Goal: Communication & Community: Participate in discussion

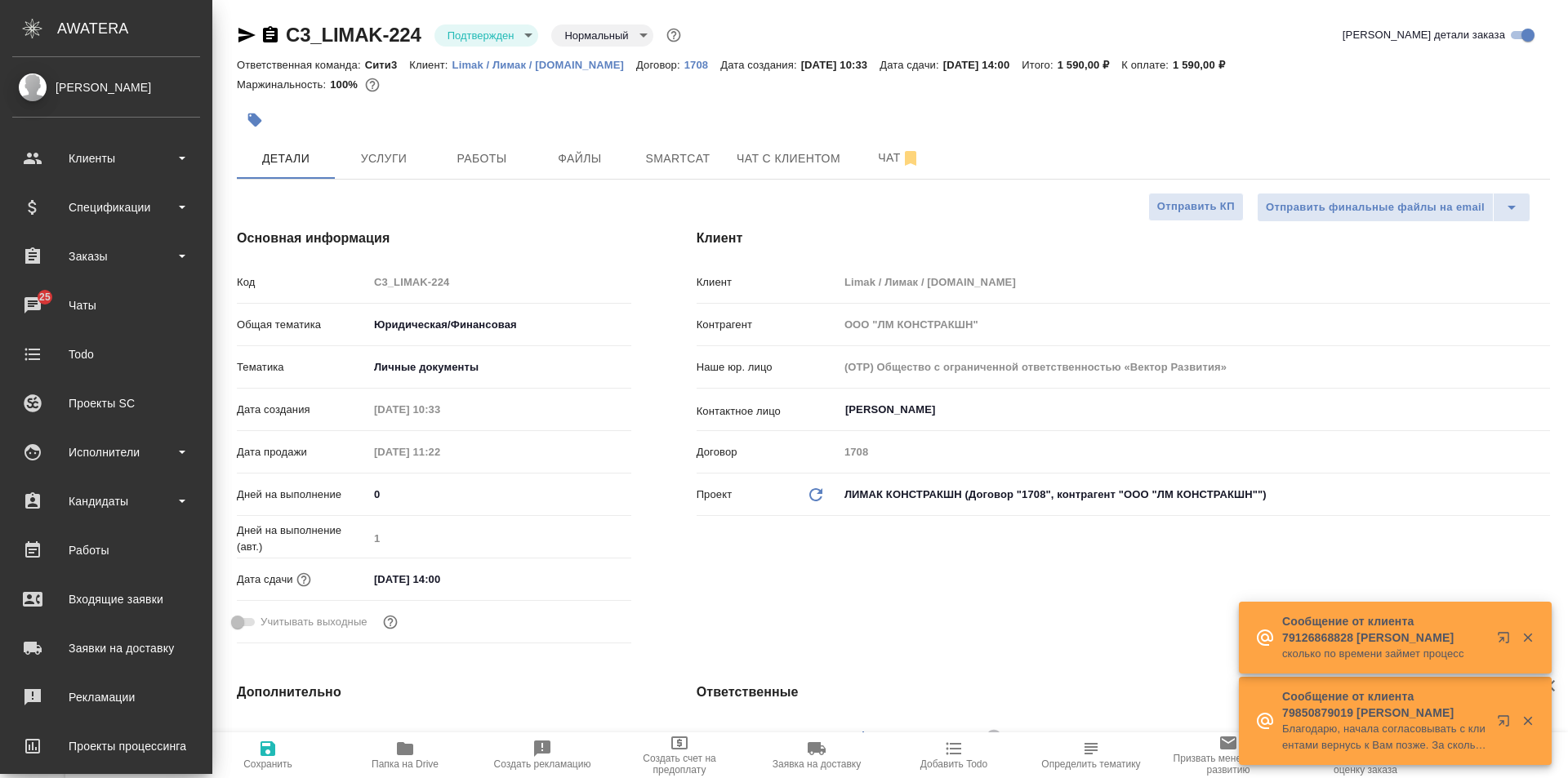
select select "RU"
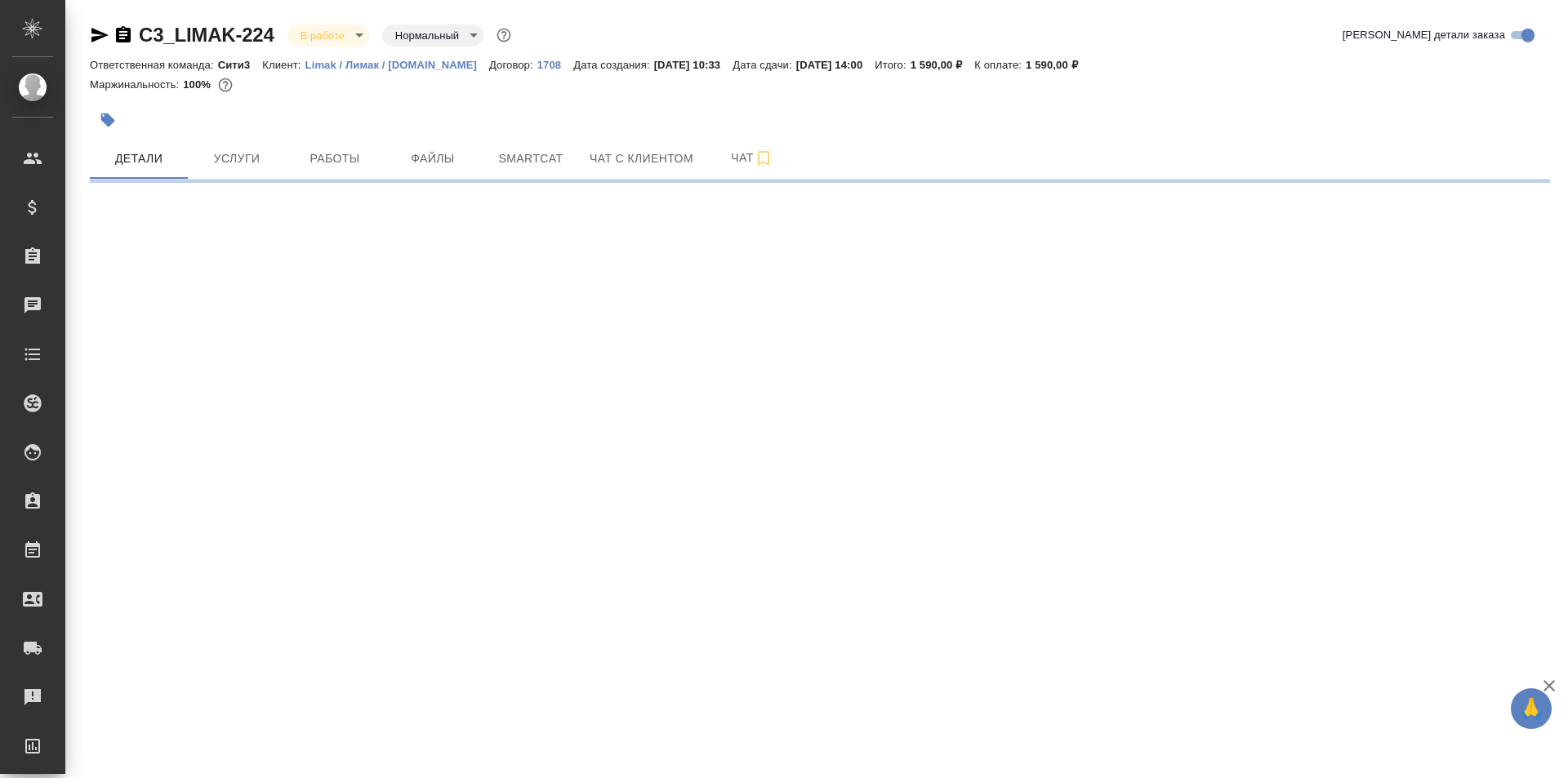
select select "RU"
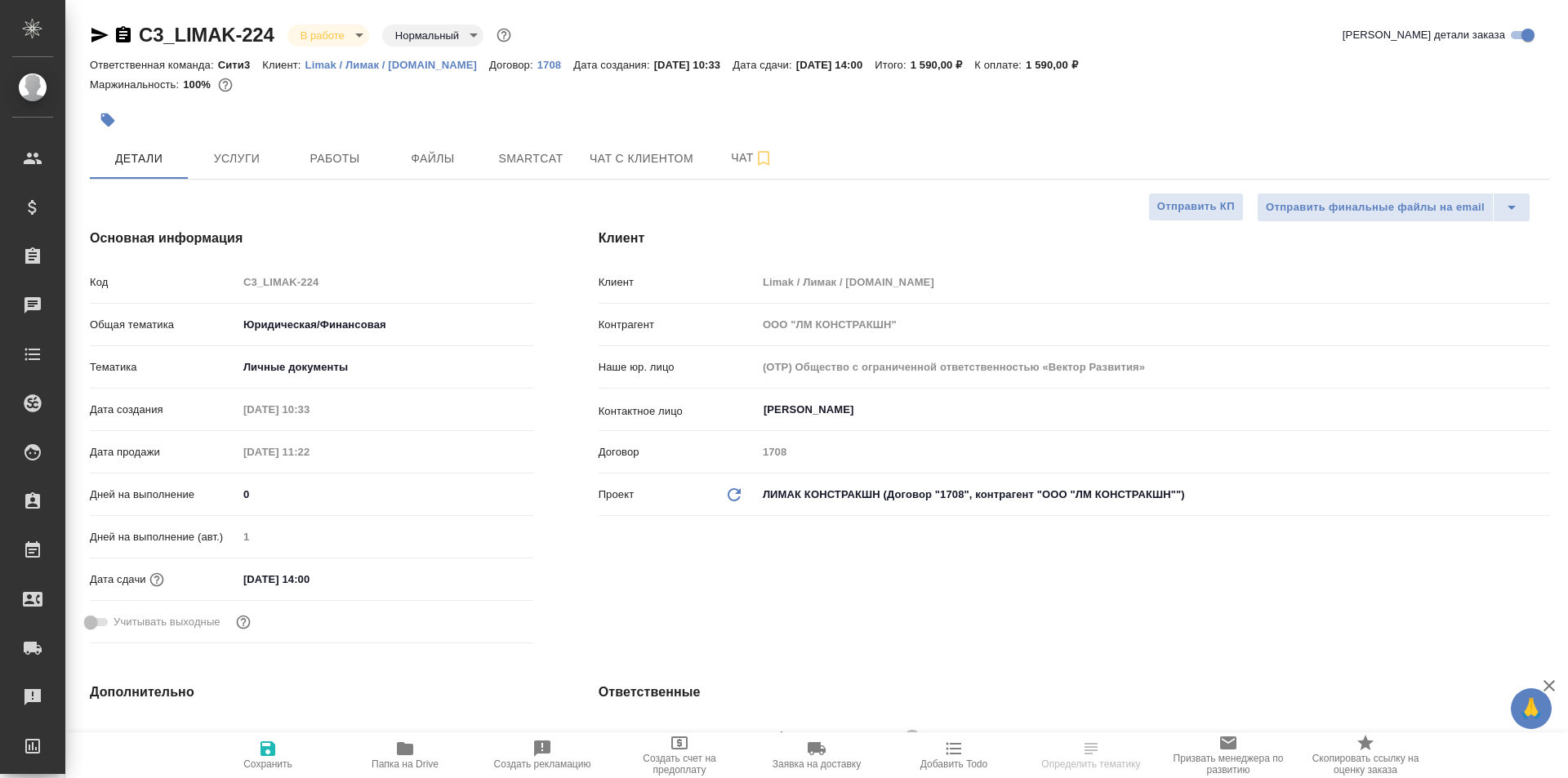
type textarea "x"
type input "Газизов Ринат"
type textarea "x"
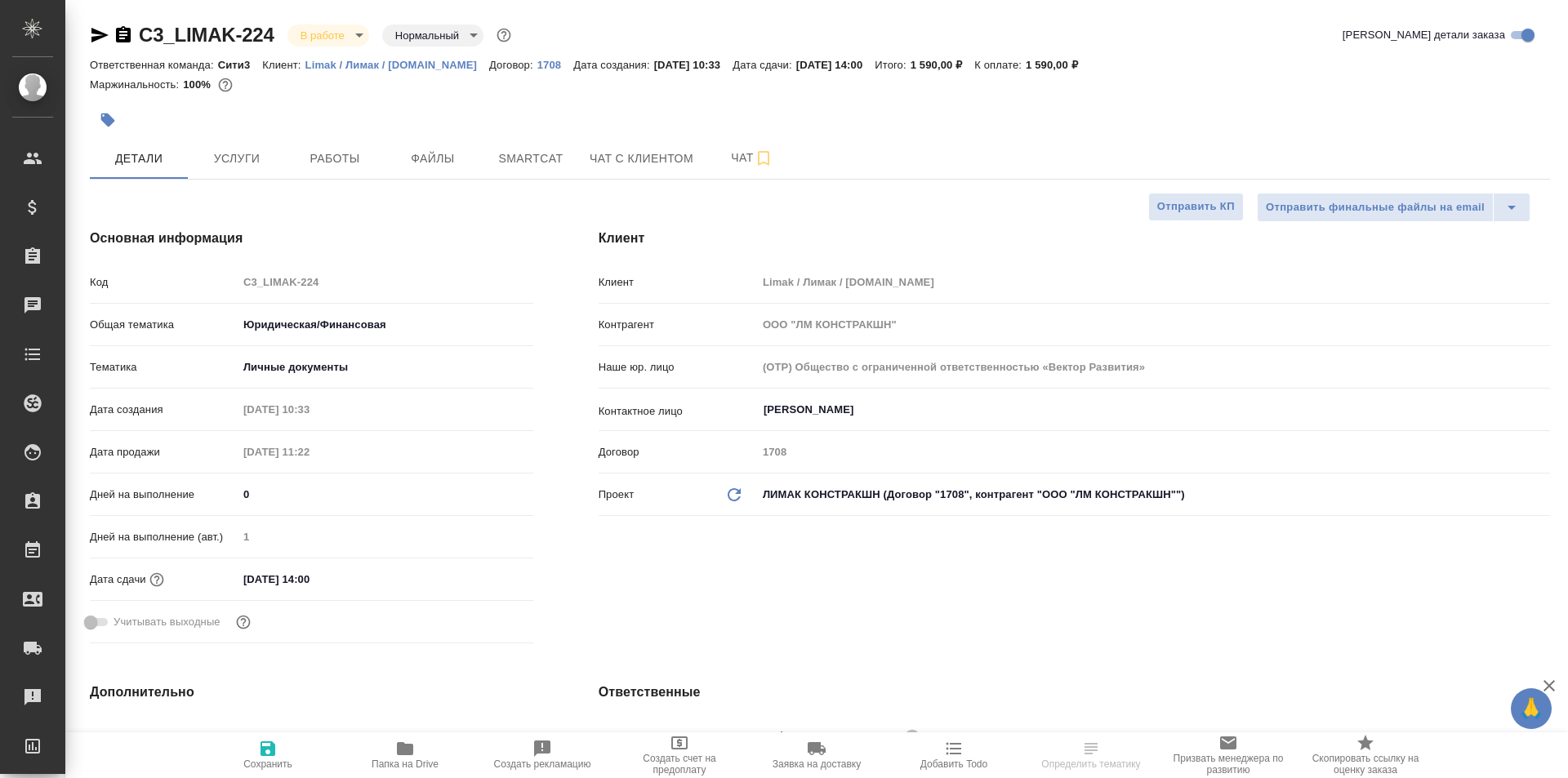
type textarea "x"
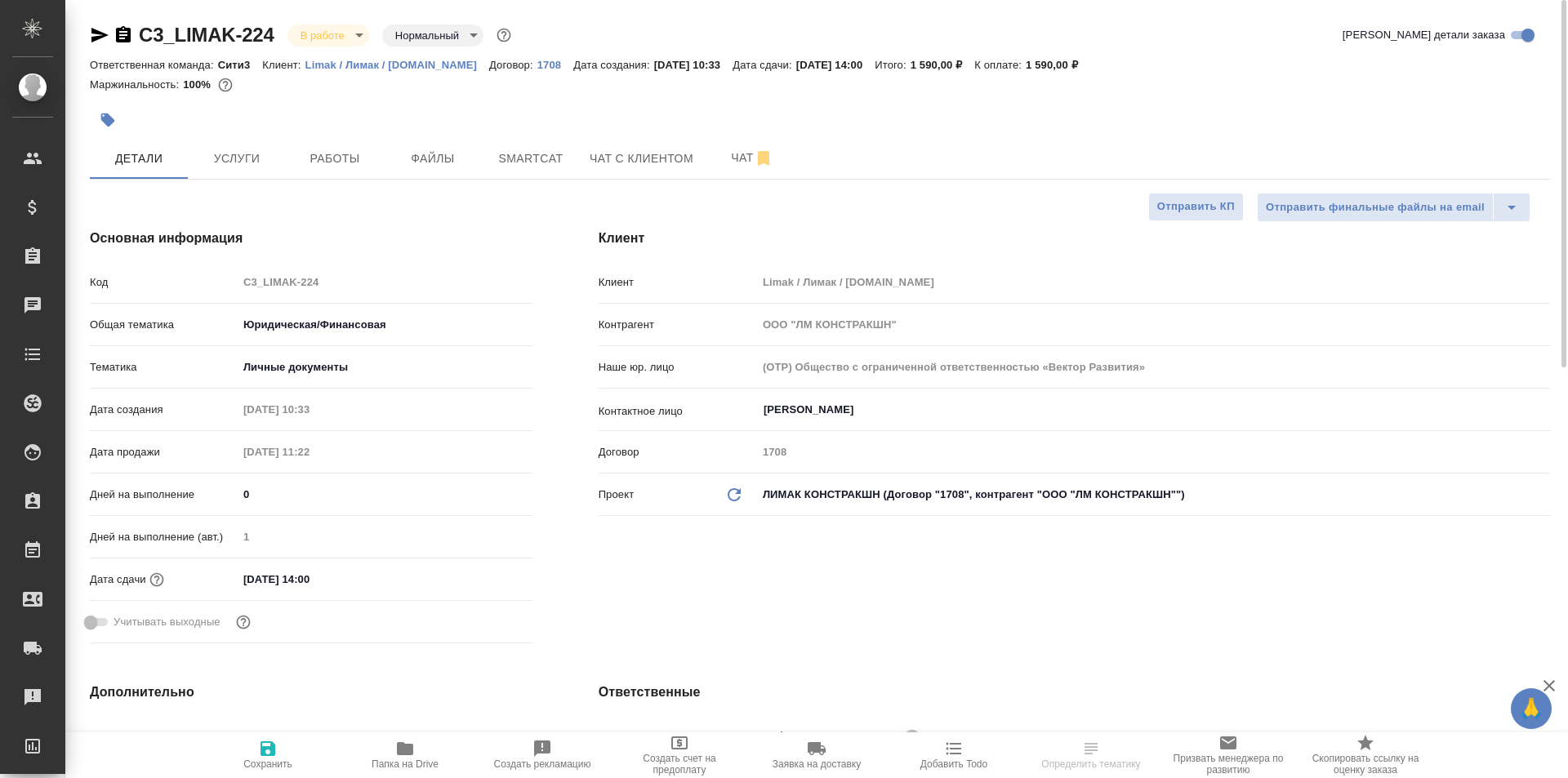
type textarea "x"
select select "RU"
type textarea "x"
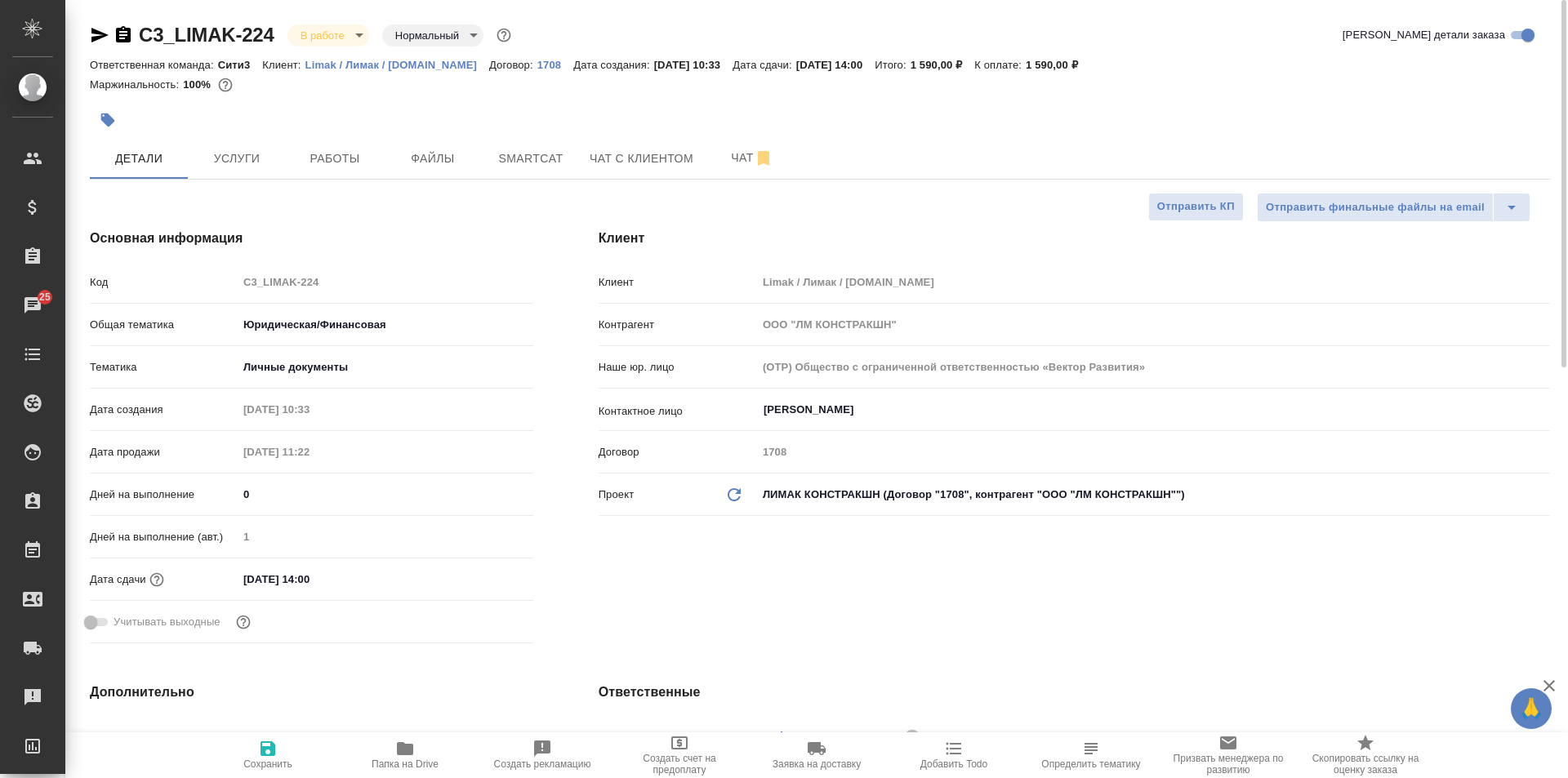
type textarea "x"
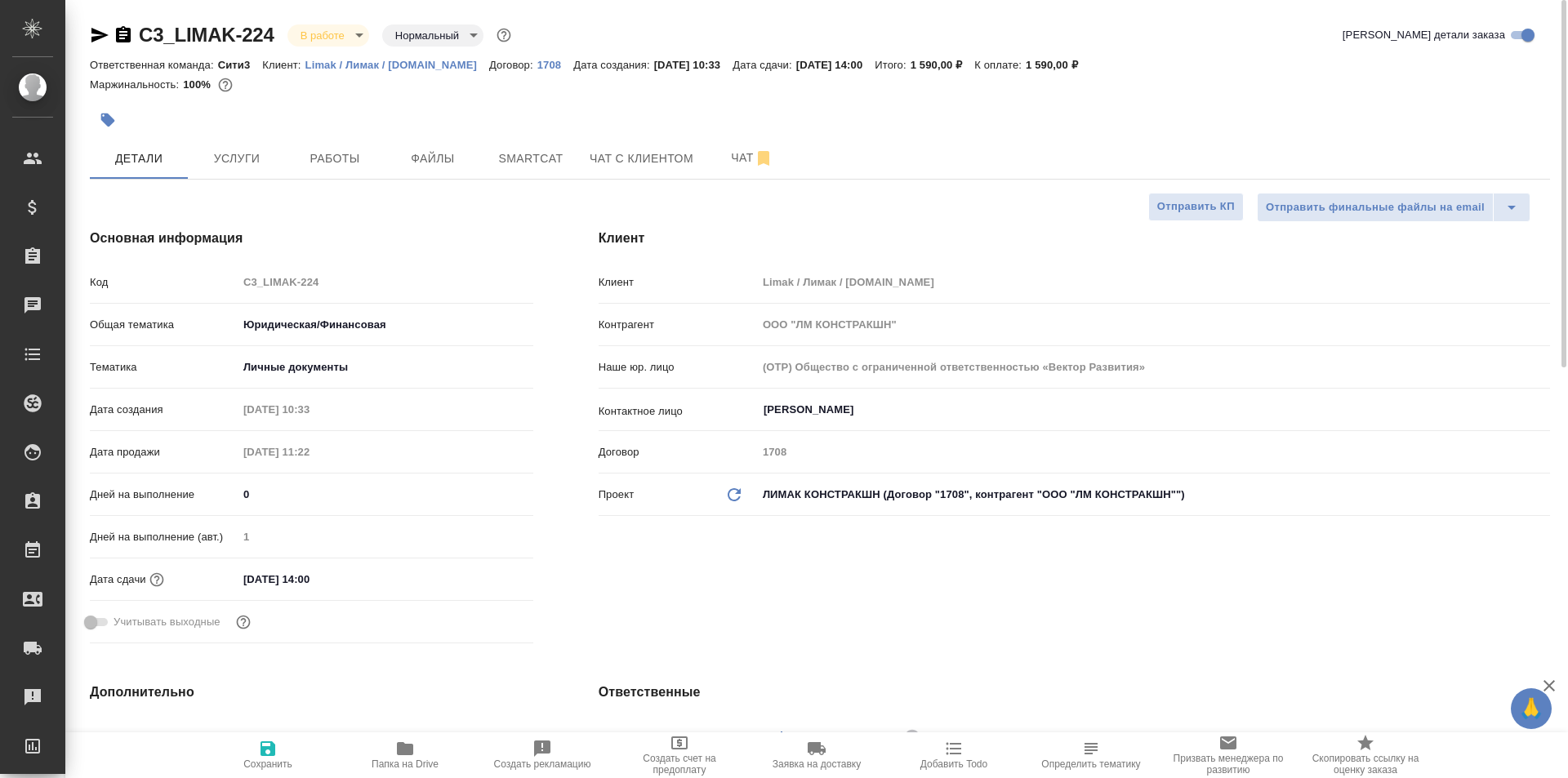
type textarea "x"
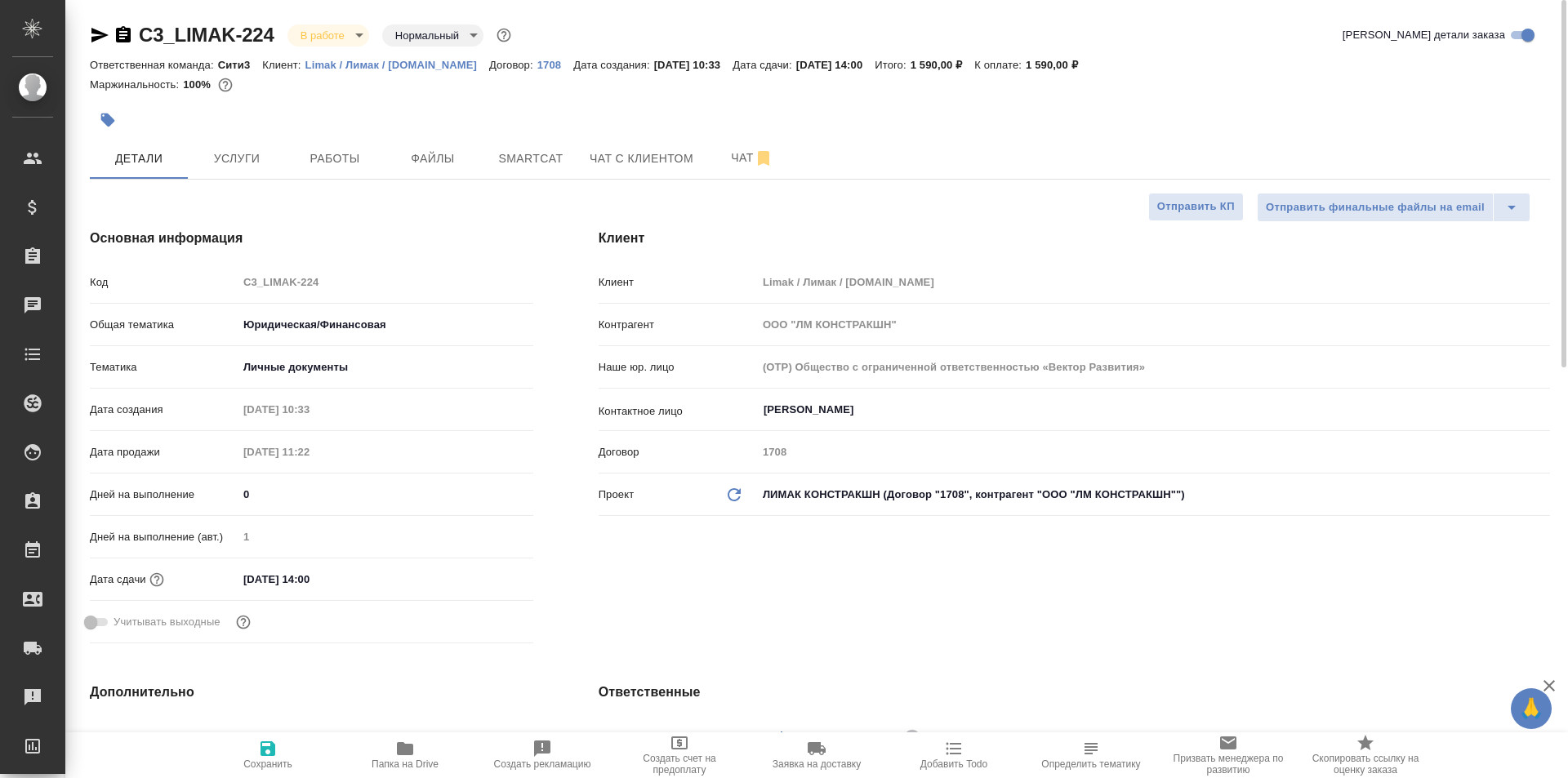
type textarea "x"
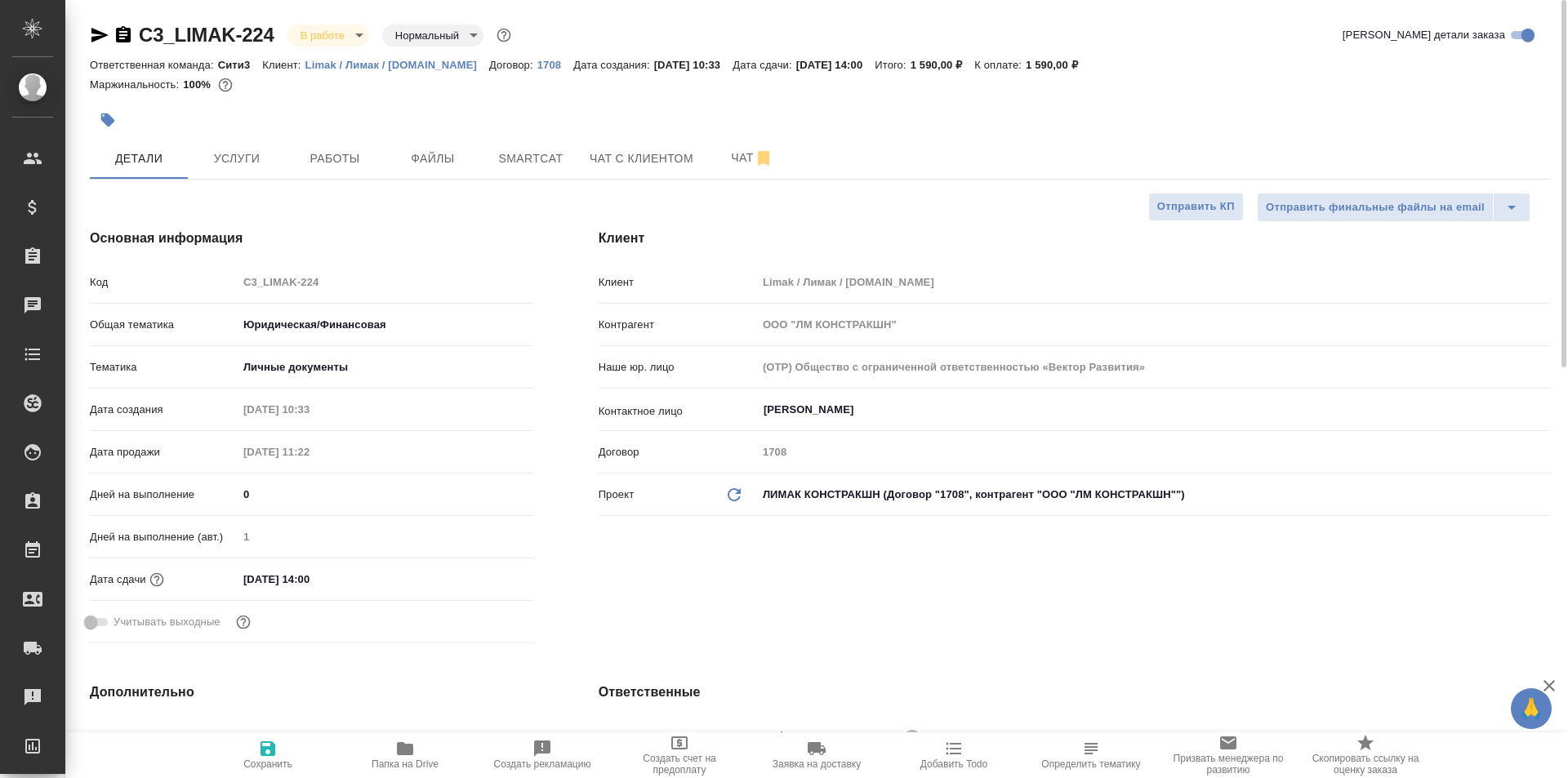
type textarea "x"
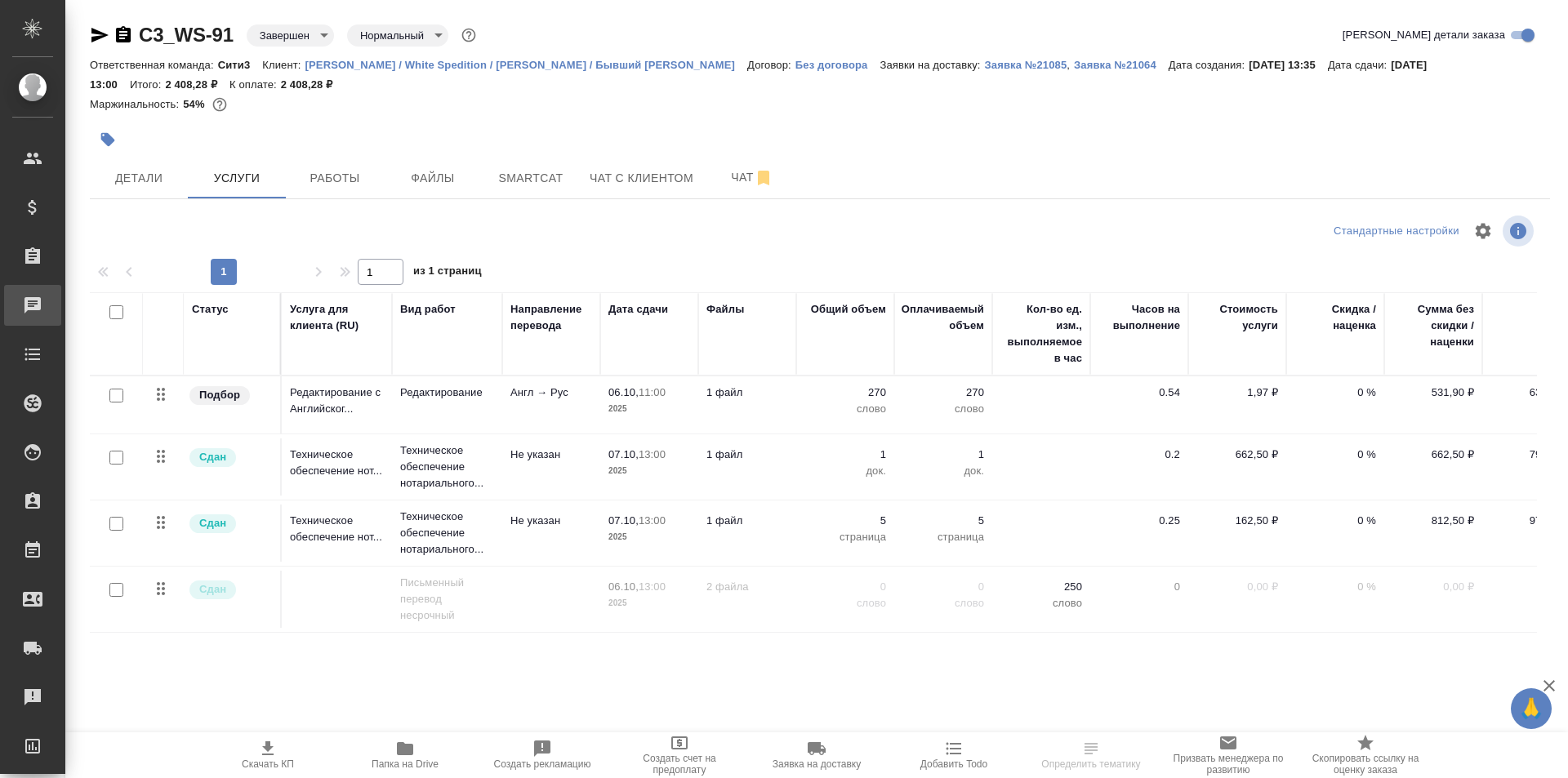
click at [32, 306] on div "Чаты" at bounding box center [12, 305] width 41 height 25
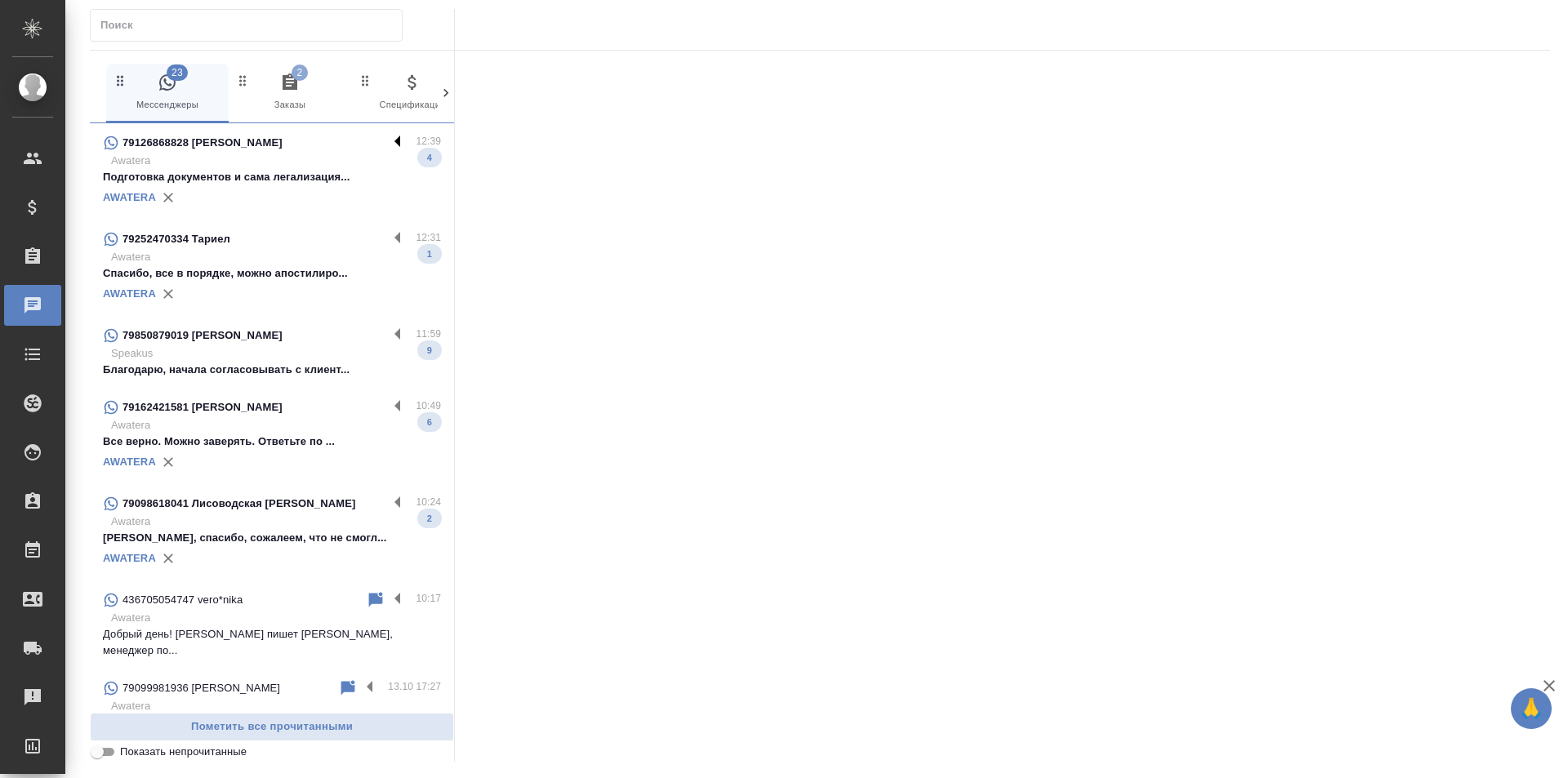
click at [388, 138] on label at bounding box center [402, 142] width 28 height 18
click at [0, 0] on input "checkbox" at bounding box center [0, 0] width 0 height 0
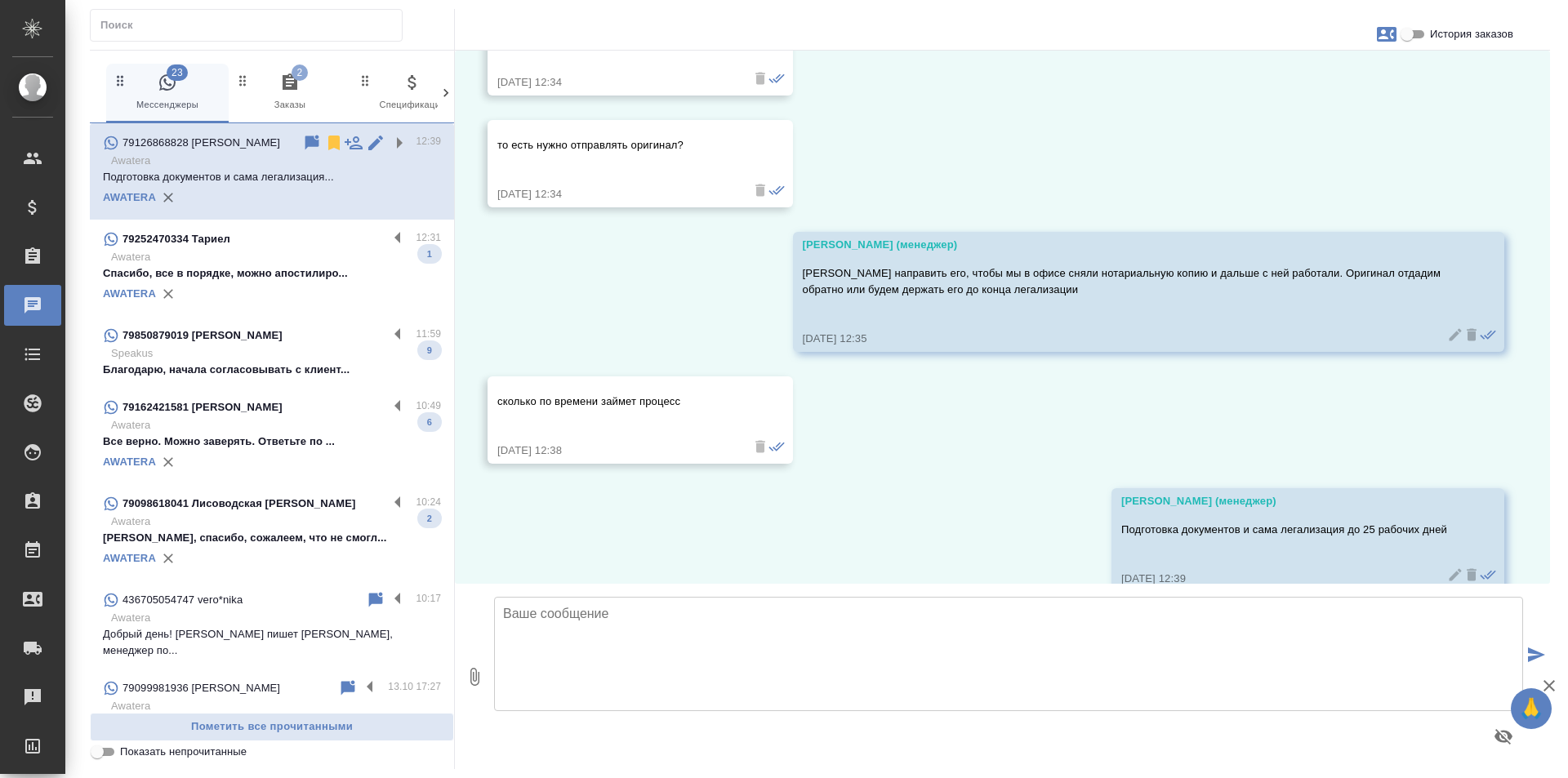
scroll to position [1005, 0]
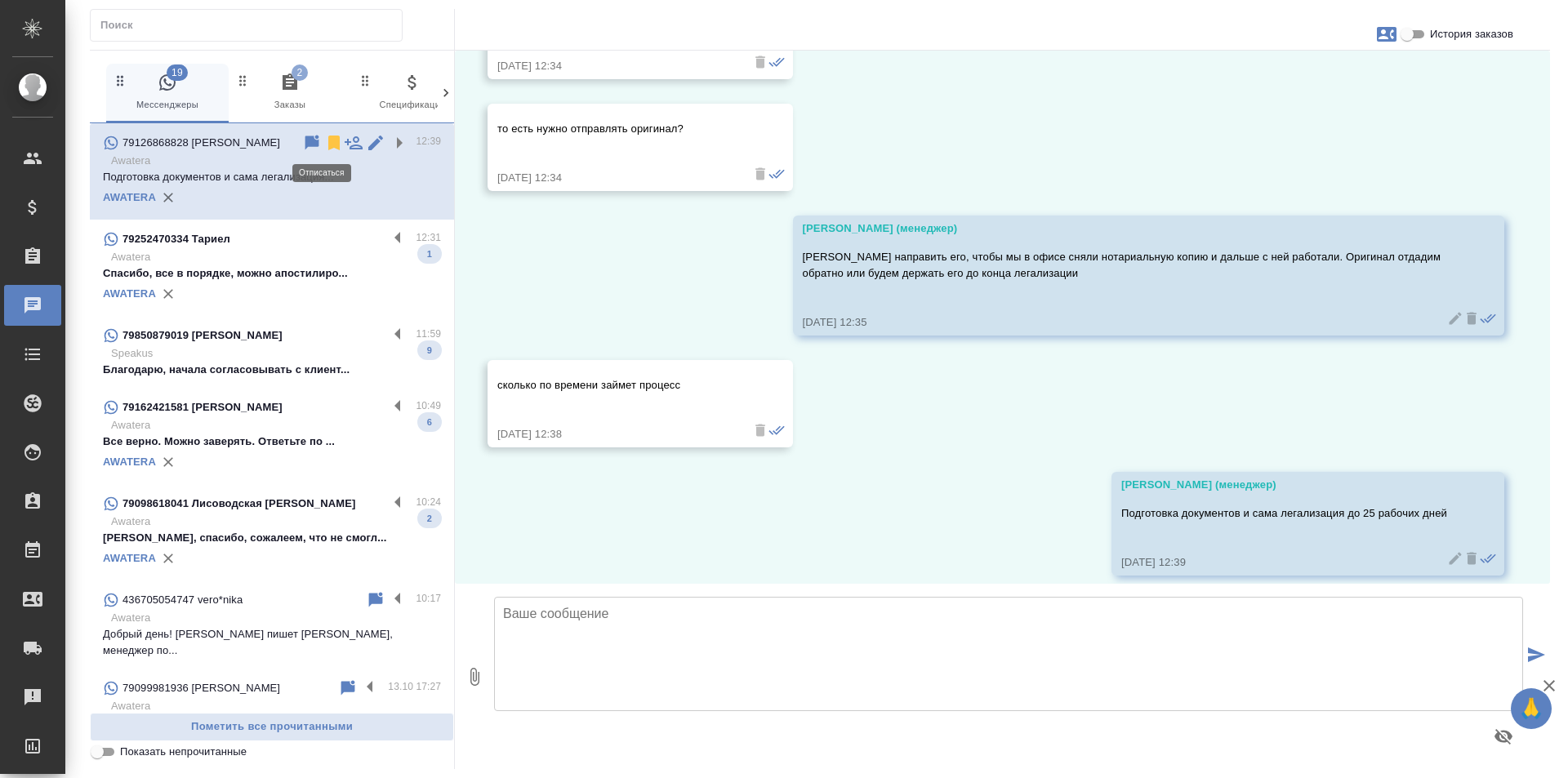
click at [328, 141] on icon at bounding box center [334, 143] width 11 height 15
click at [392, 238] on label at bounding box center [402, 238] width 28 height 18
click at [0, 0] on input "checkbox" at bounding box center [0, 0] width 0 height 0
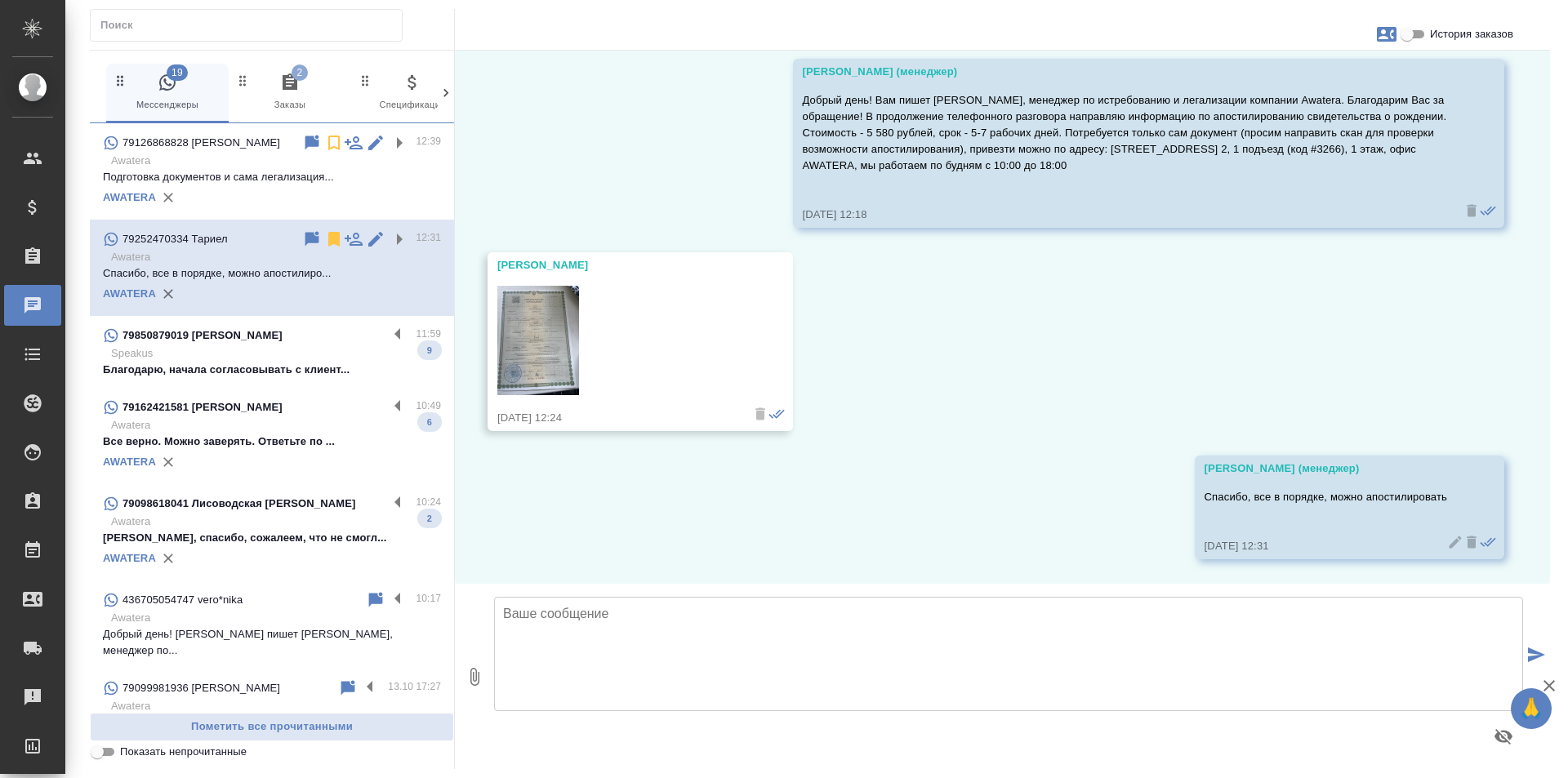
scroll to position [0, 0]
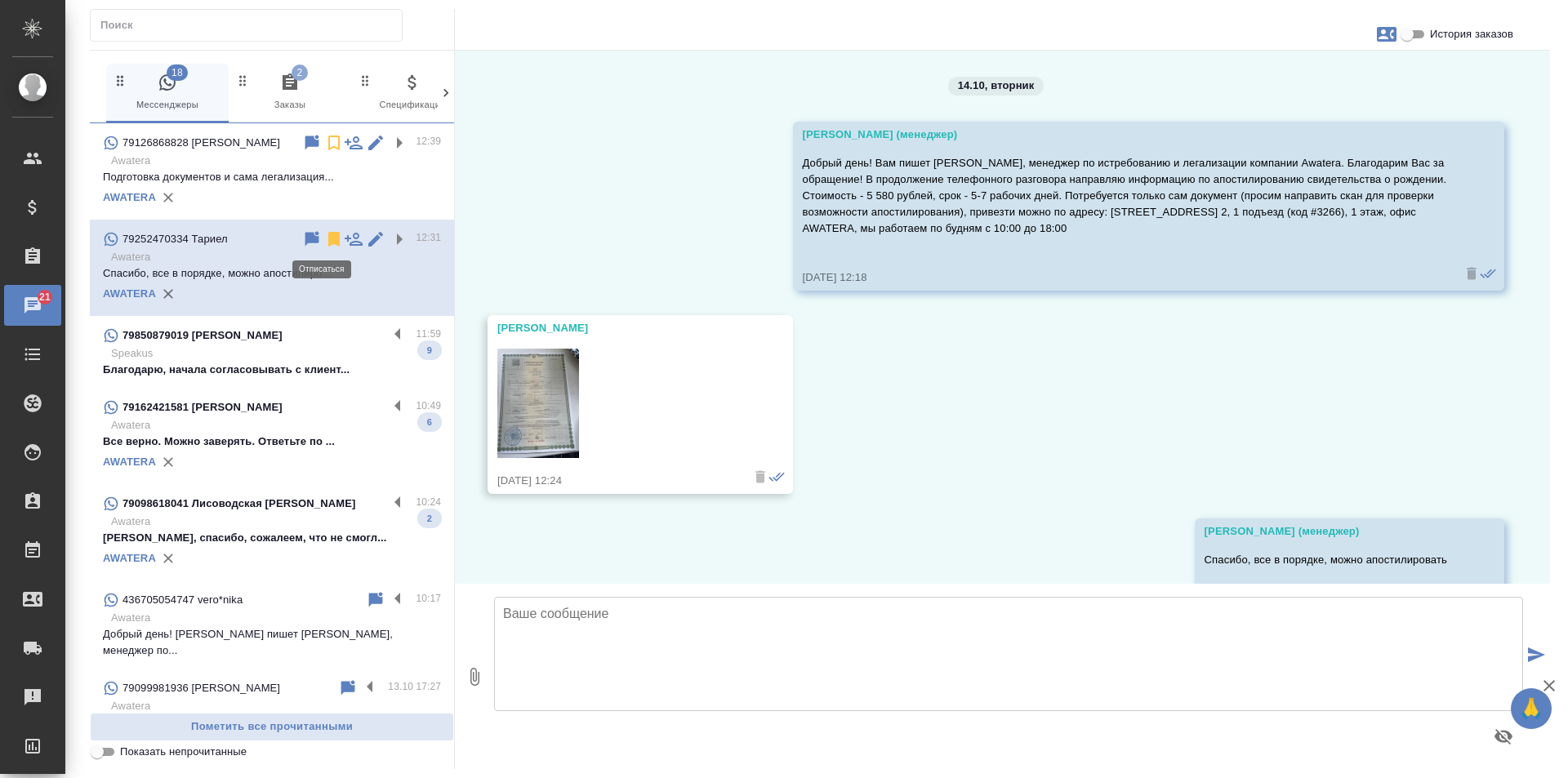
click at [328, 238] on icon at bounding box center [334, 239] width 11 height 15
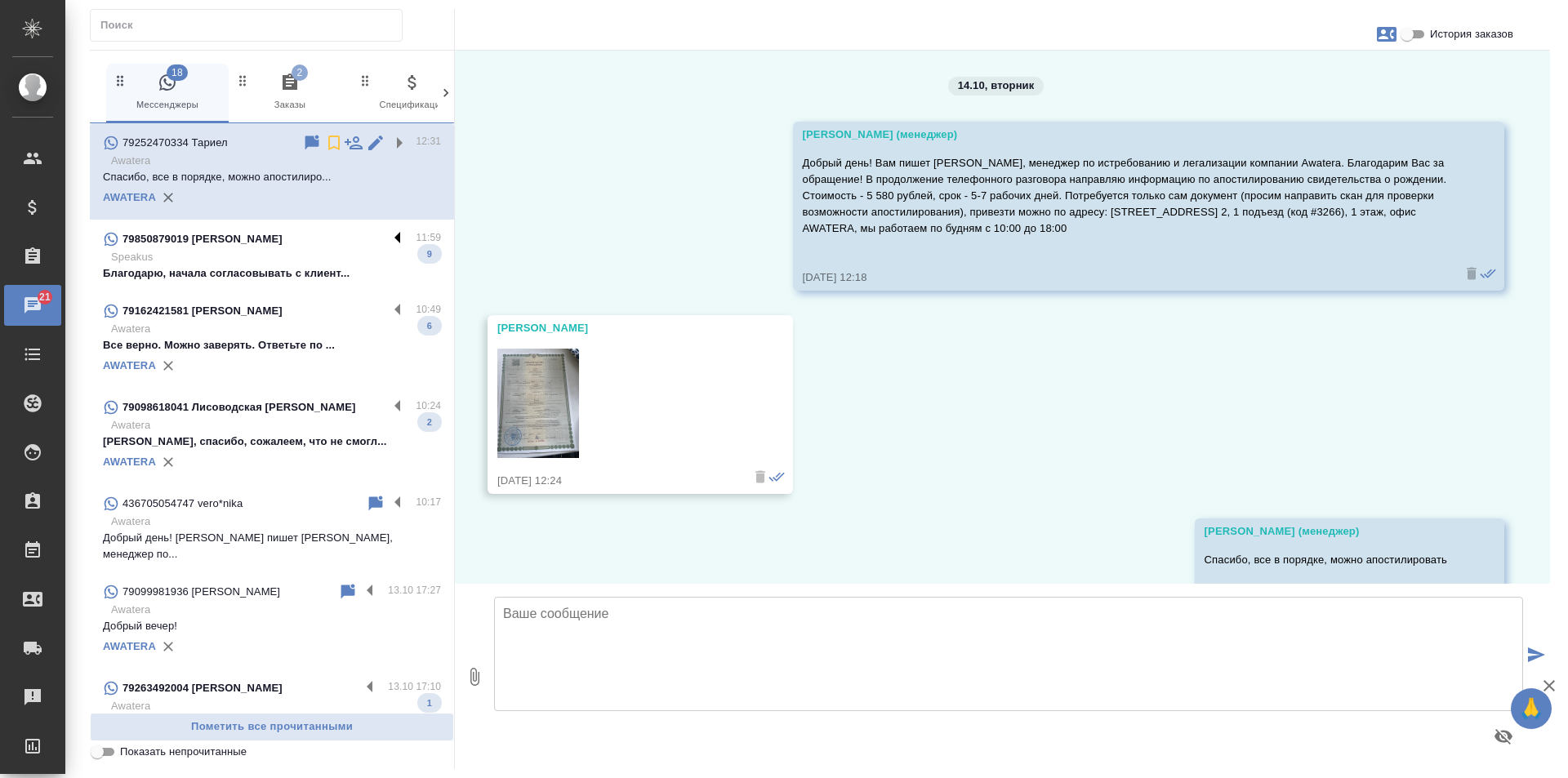
click at [388, 240] on label at bounding box center [402, 238] width 28 height 18
click at [0, 0] on input "checkbox" at bounding box center [0, 0] width 0 height 0
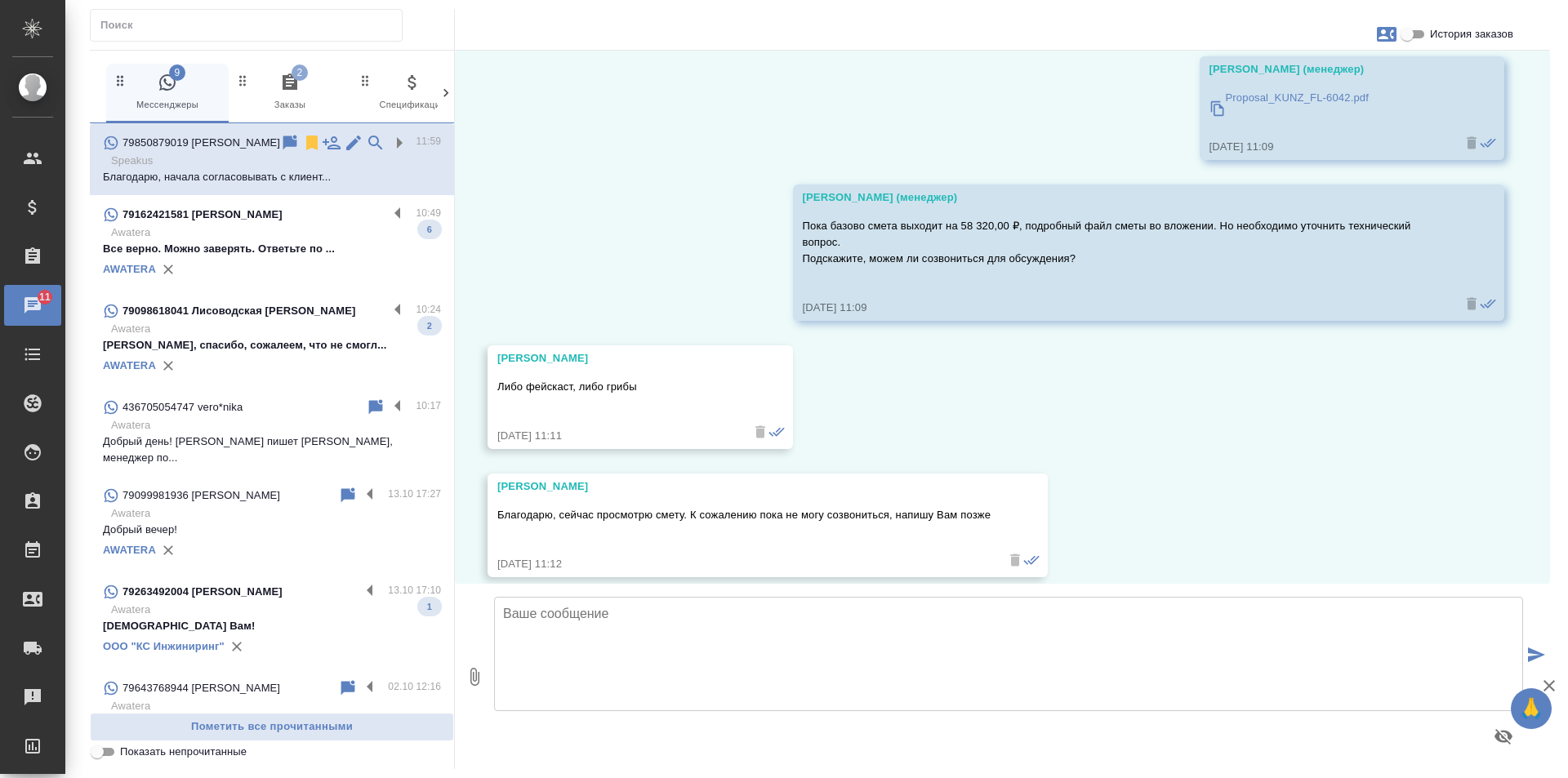
scroll to position [2337, 0]
click at [306, 141] on icon at bounding box center [312, 143] width 11 height 15
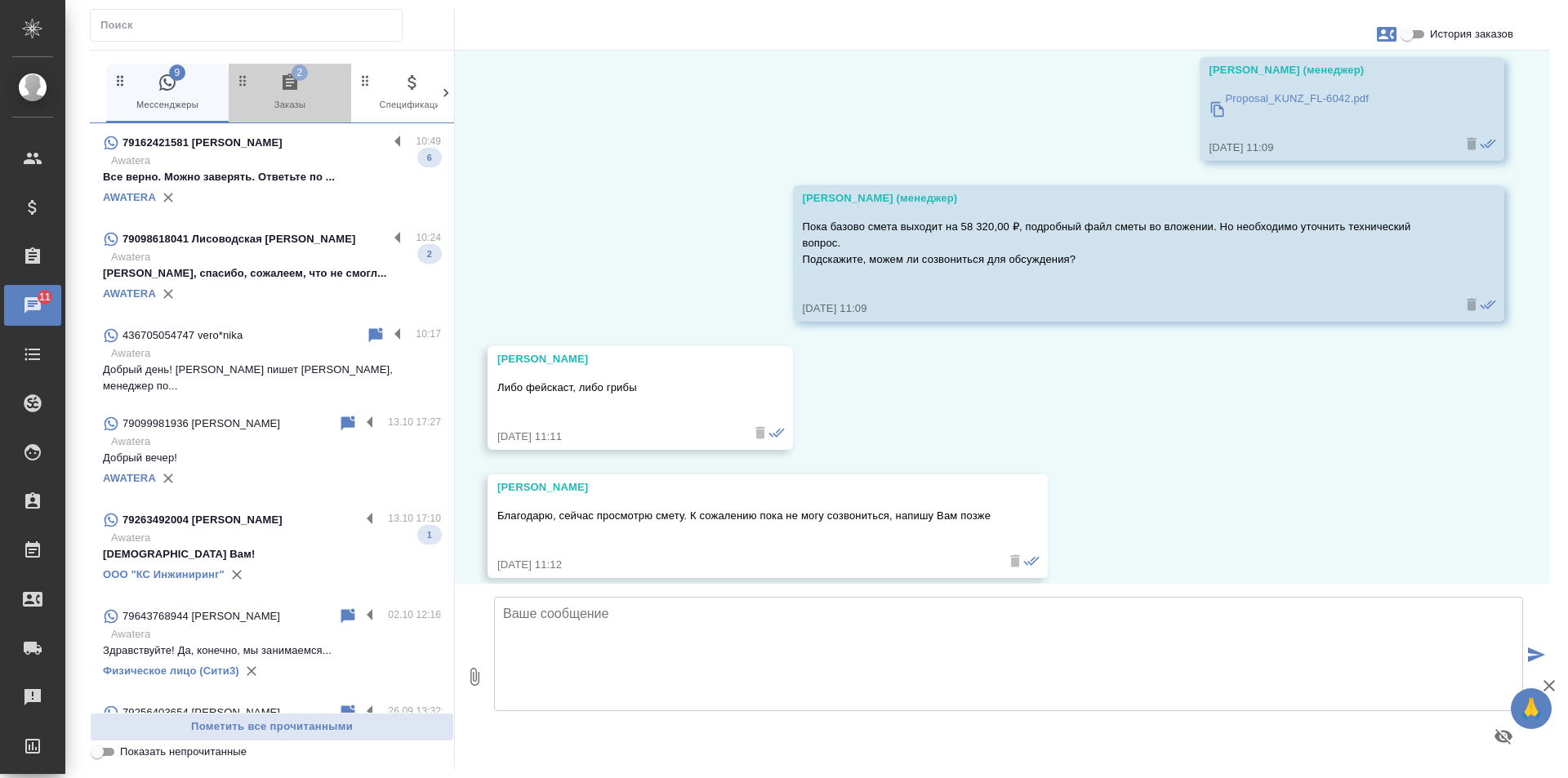
click at [278, 92] on span "2 Заказы" at bounding box center [290, 93] width 109 height 40
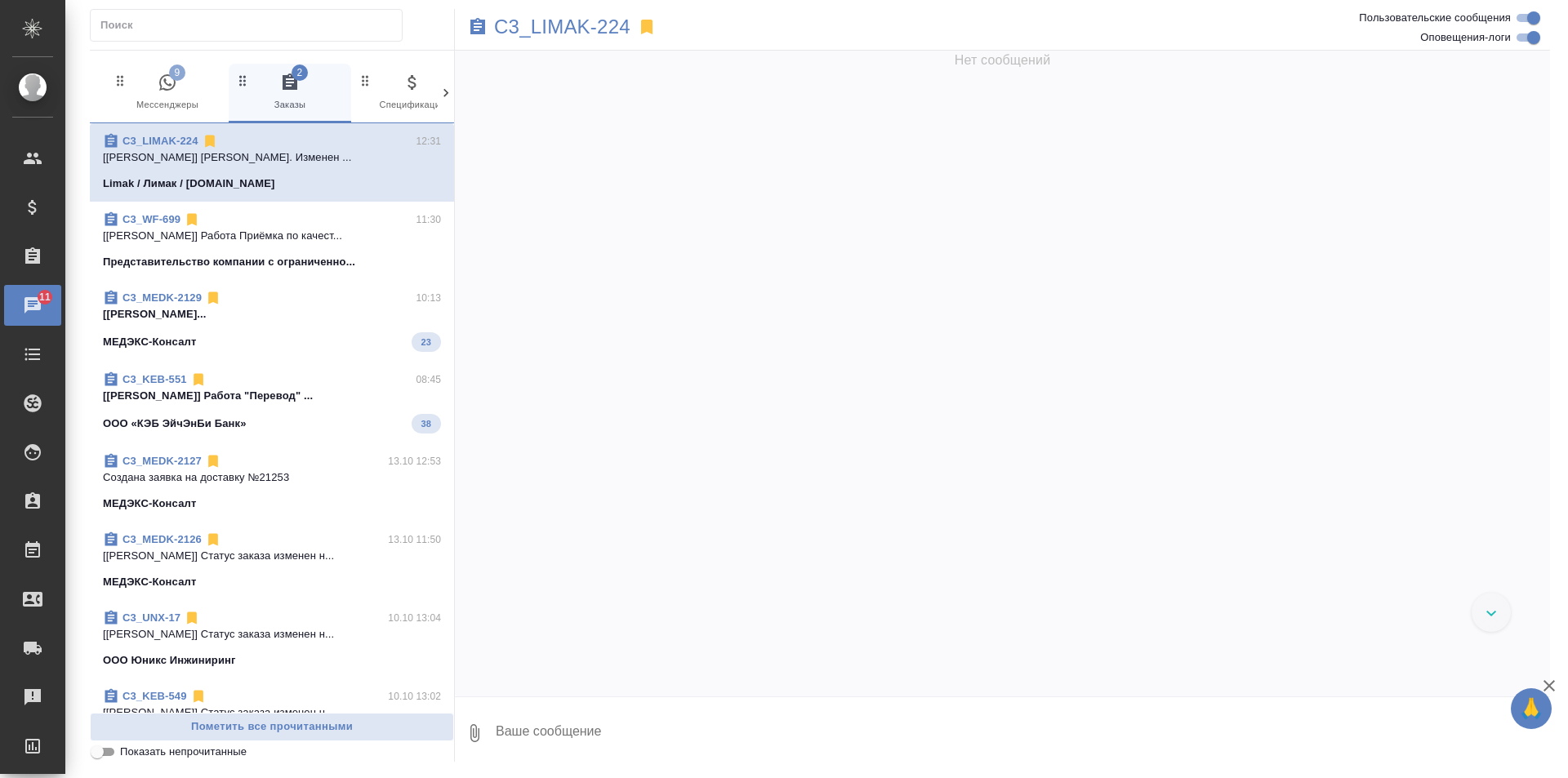
scroll to position [883, 0]
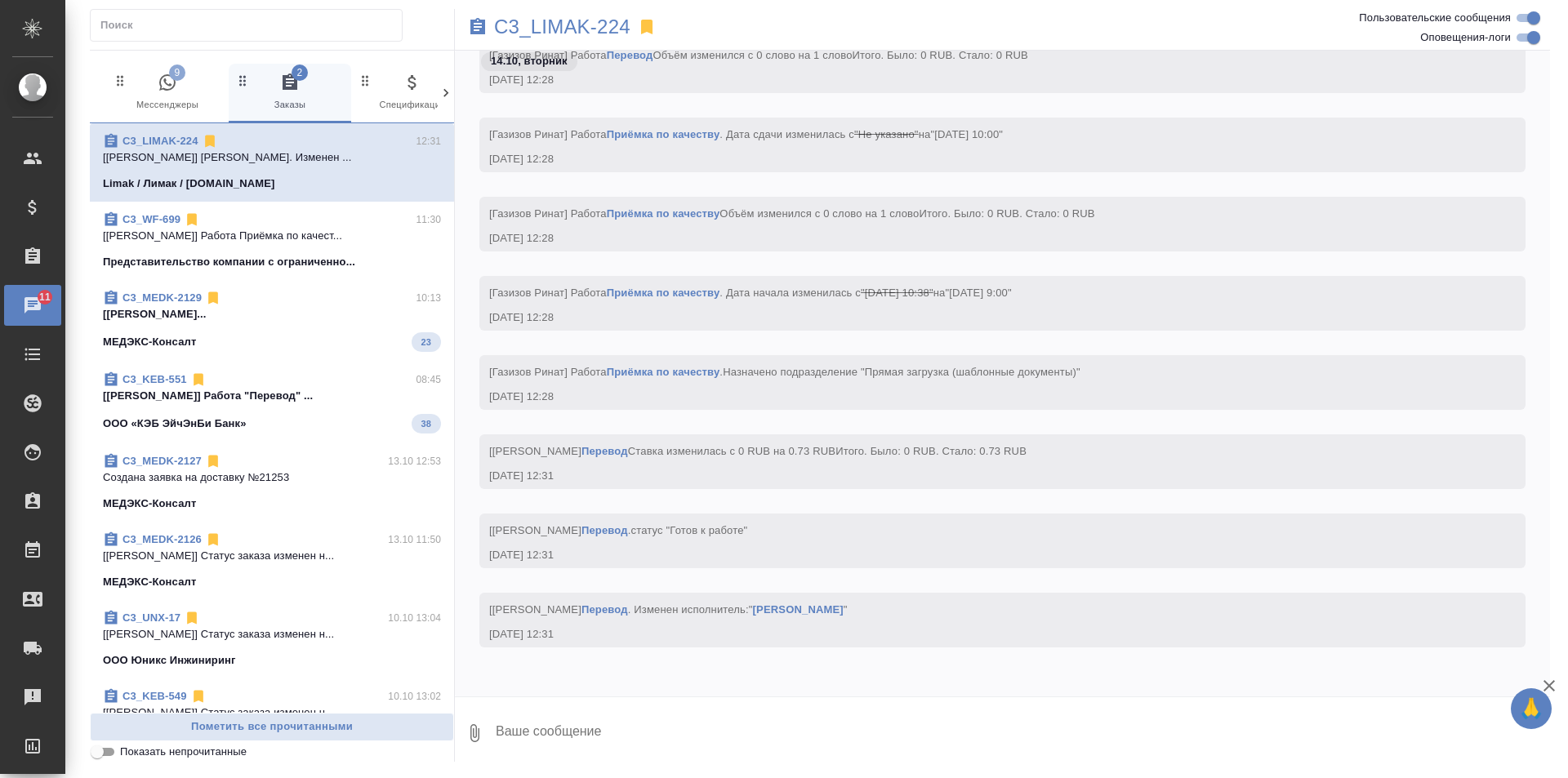
click at [389, 330] on span "C3_MEDK-2129 10:13 [[PERSON_NAME]... МЕДЭКС-Консалт 23" at bounding box center [272, 320] width 338 height 62
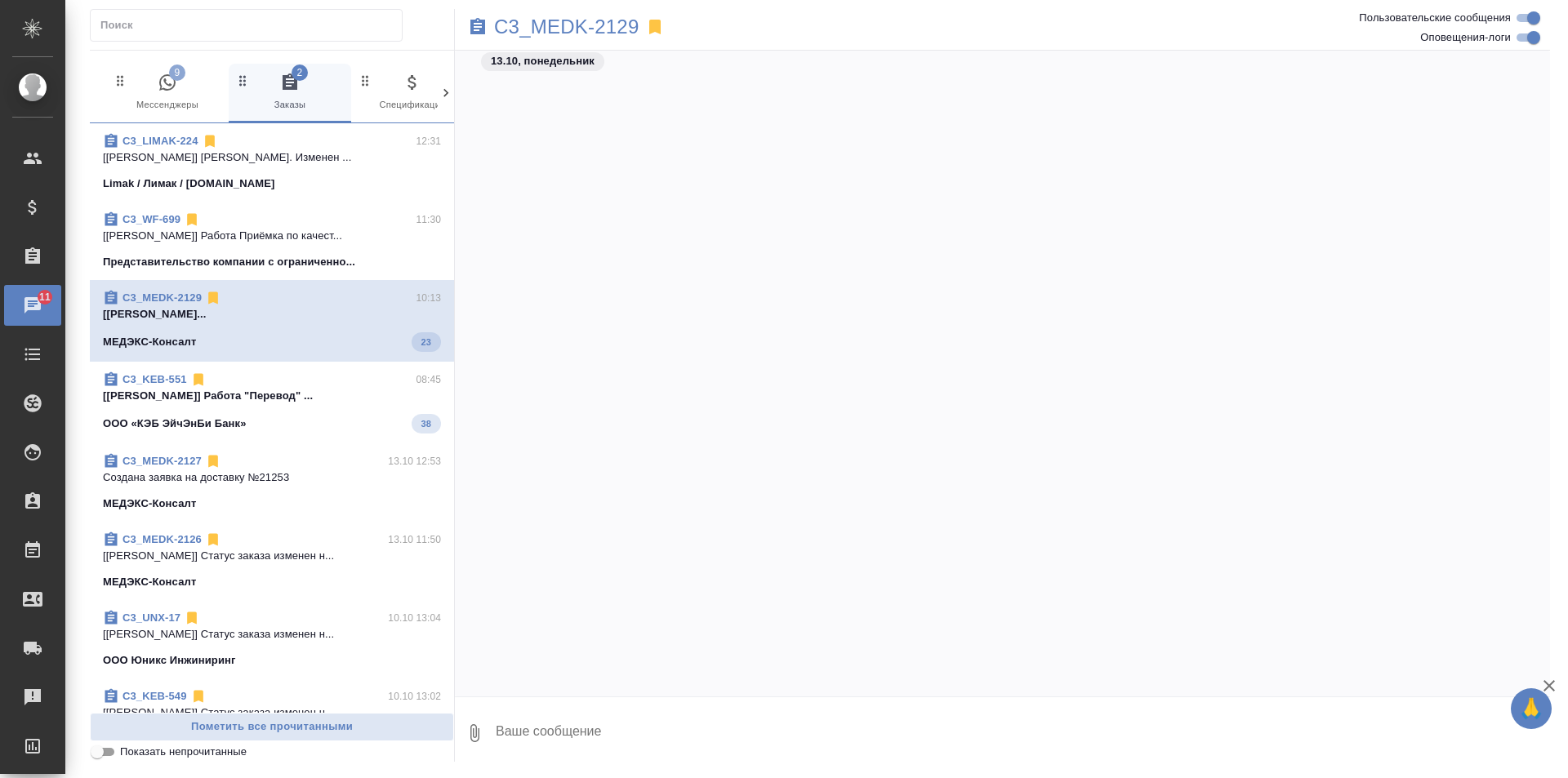
scroll to position [3018, 0]
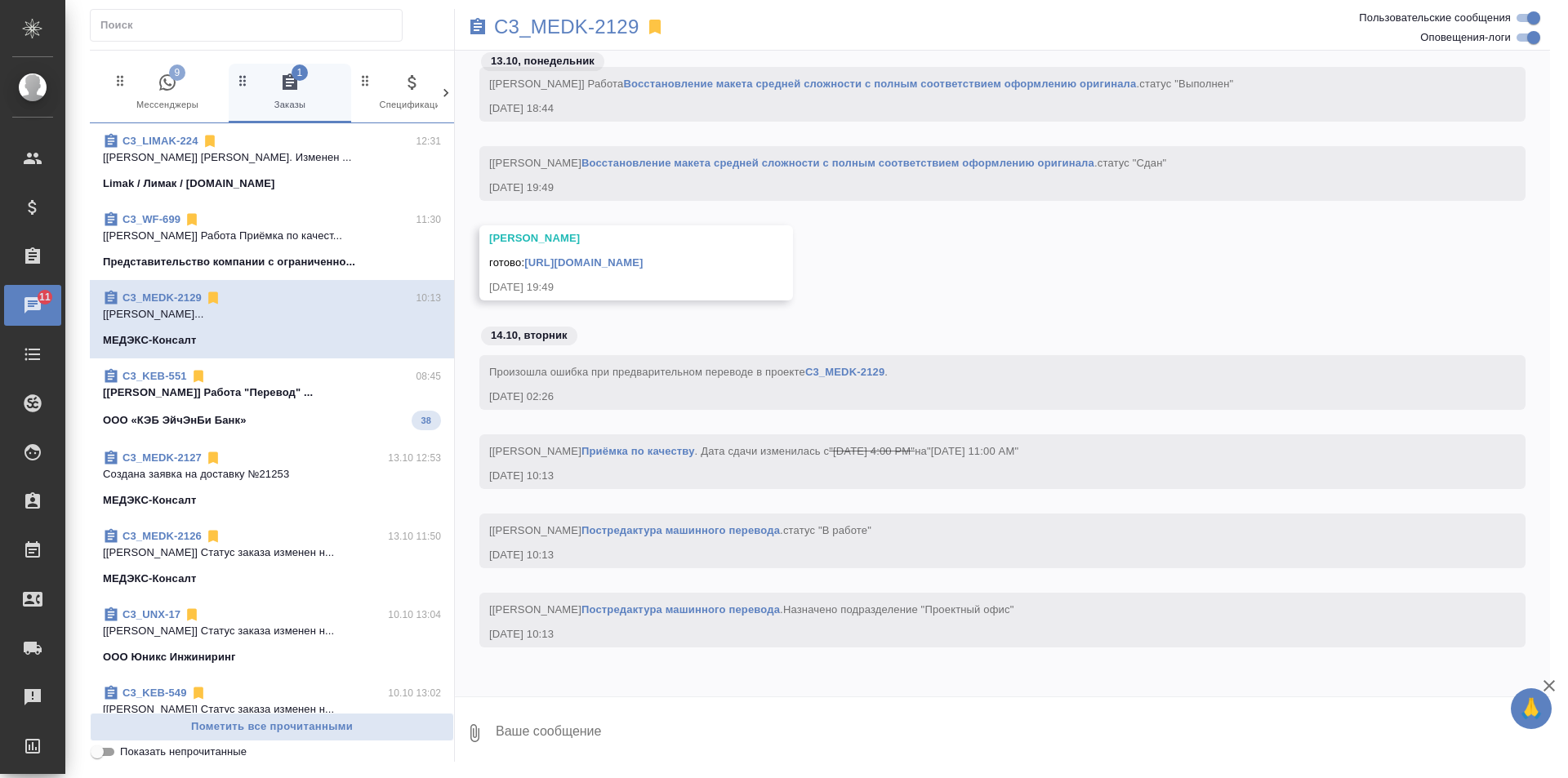
click at [395, 421] on div "ООО «КЭБ ЭйчЭнБи Банк» 38" at bounding box center [272, 420] width 338 height 19
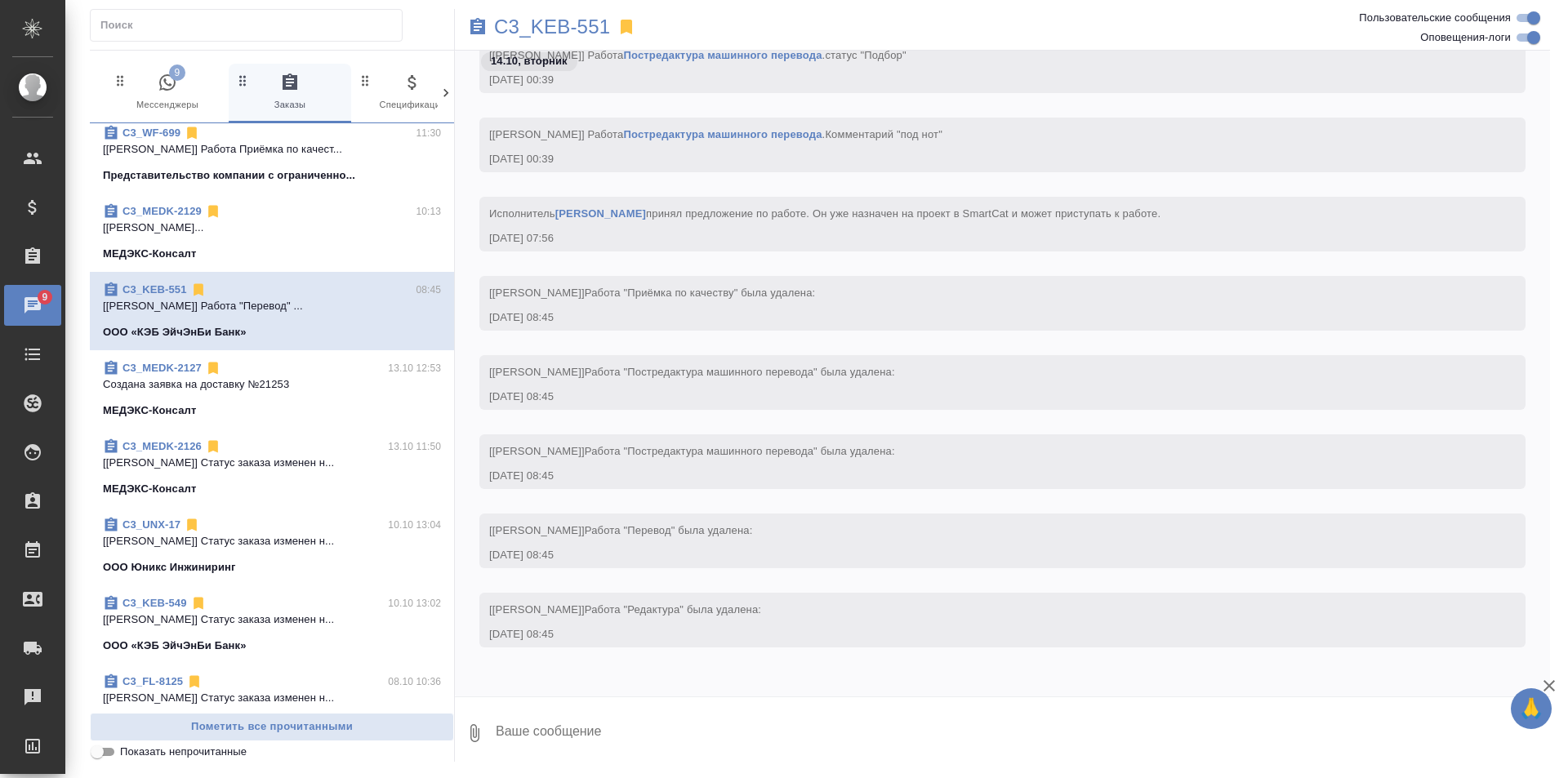
scroll to position [0, 0]
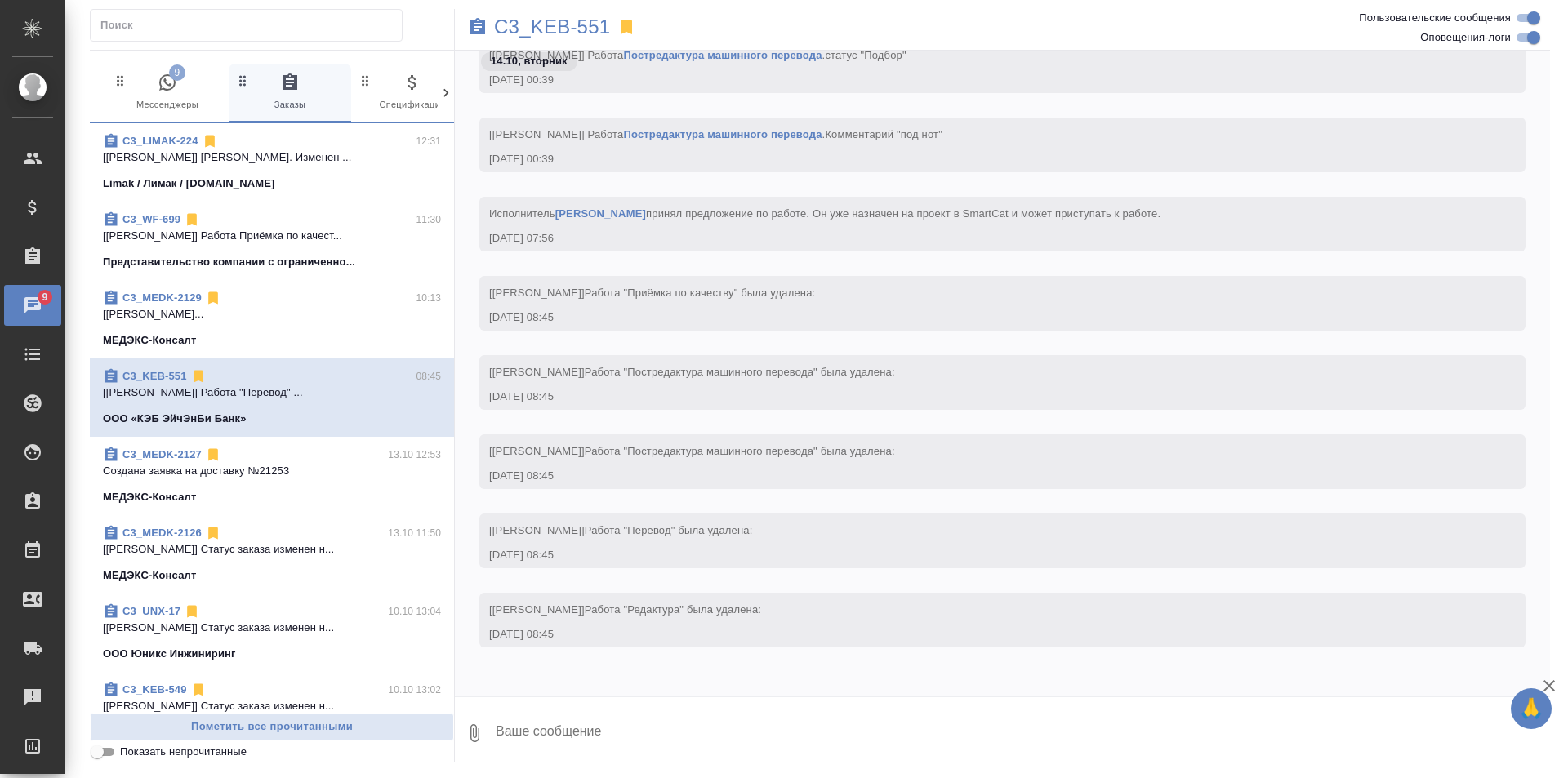
click at [161, 88] on icon "button" at bounding box center [167, 82] width 17 height 17
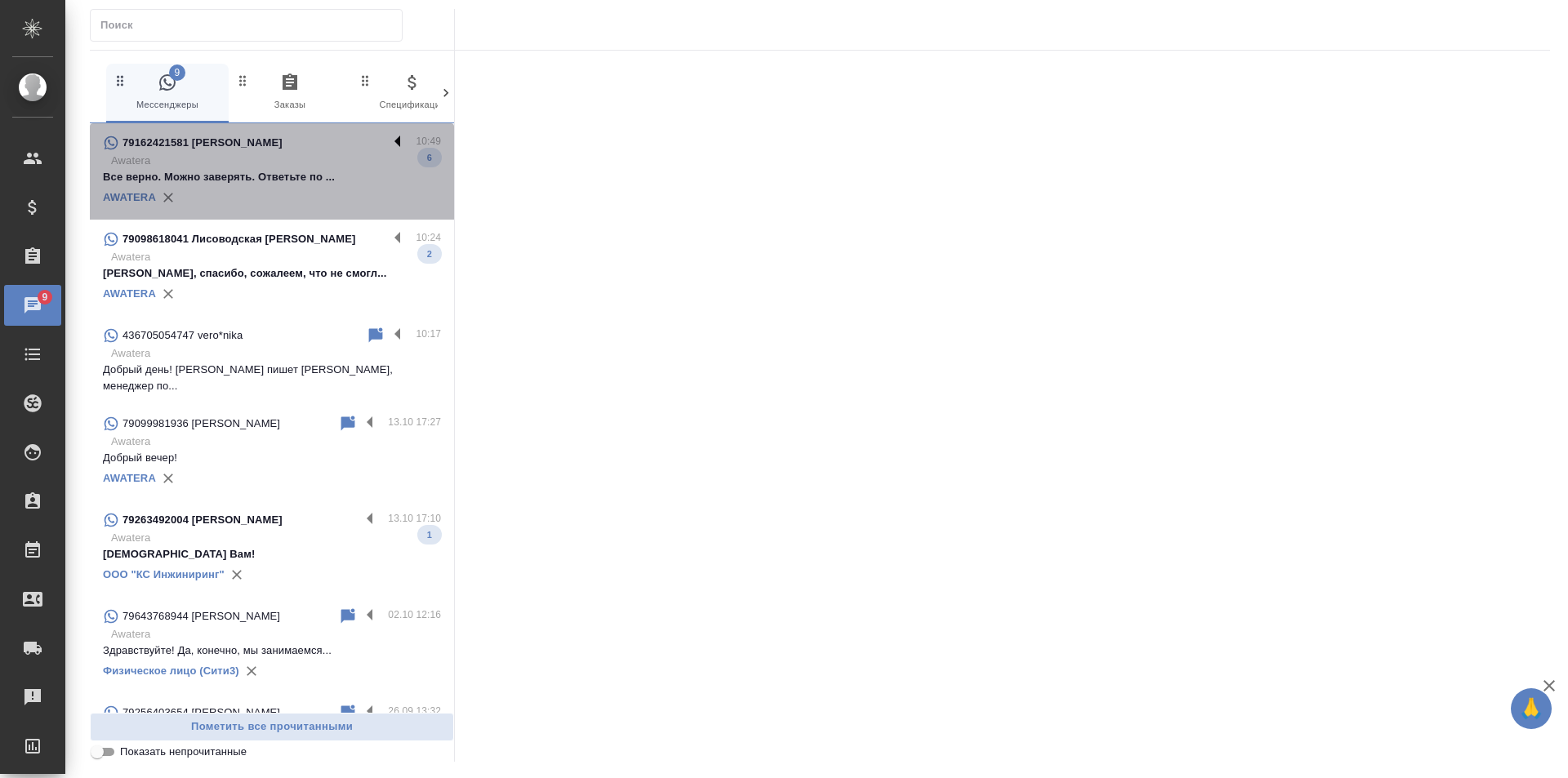
click at [388, 140] on label at bounding box center [402, 142] width 28 height 18
click at [0, 0] on input "checkbox" at bounding box center [0, 0] width 0 height 0
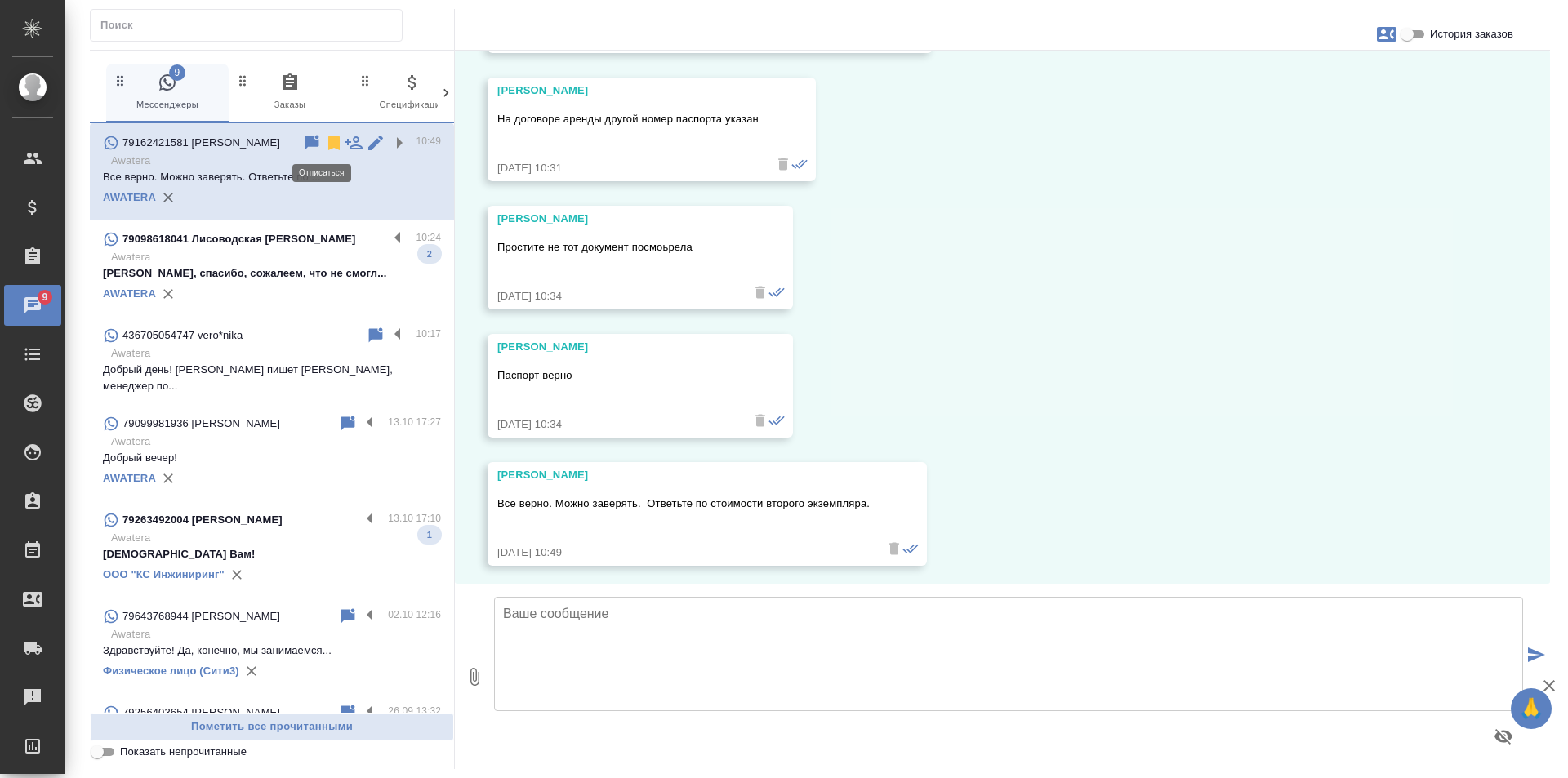
scroll to position [877, 0]
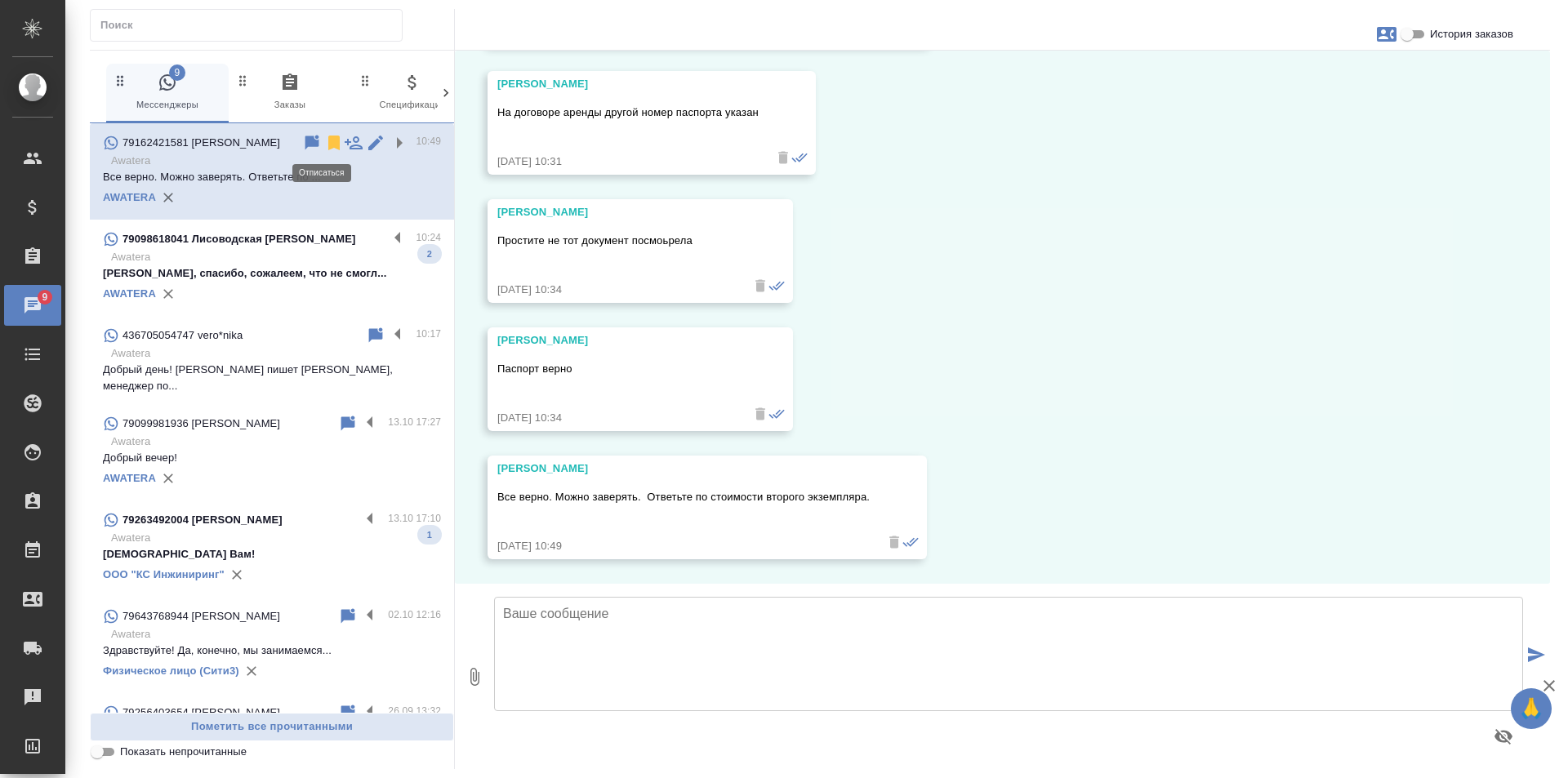
click at [328, 144] on icon at bounding box center [334, 143] width 11 height 15
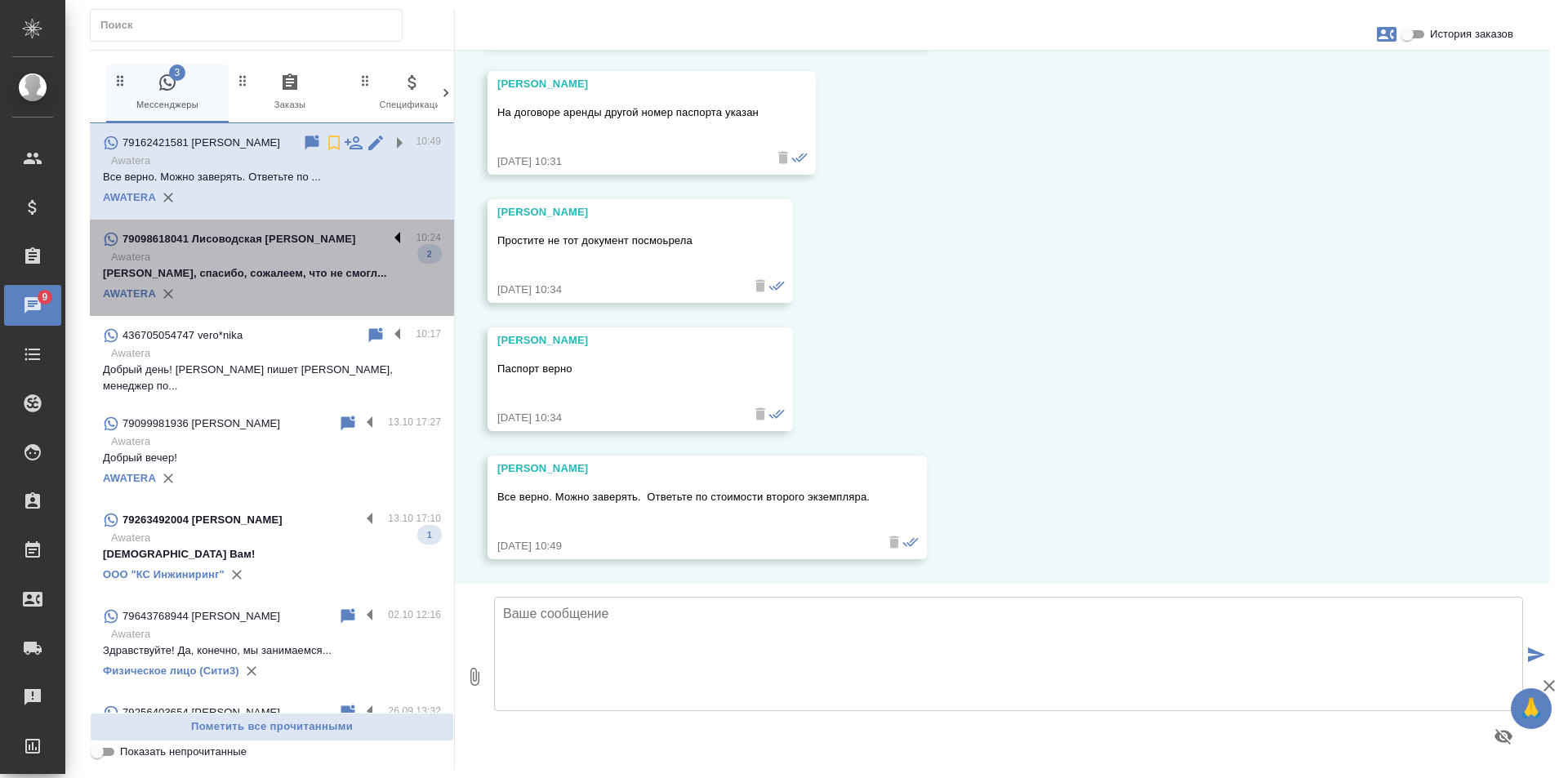
click at [390, 237] on label at bounding box center [402, 238] width 28 height 18
click at [0, 0] on input "checkbox" at bounding box center [0, 0] width 0 height 0
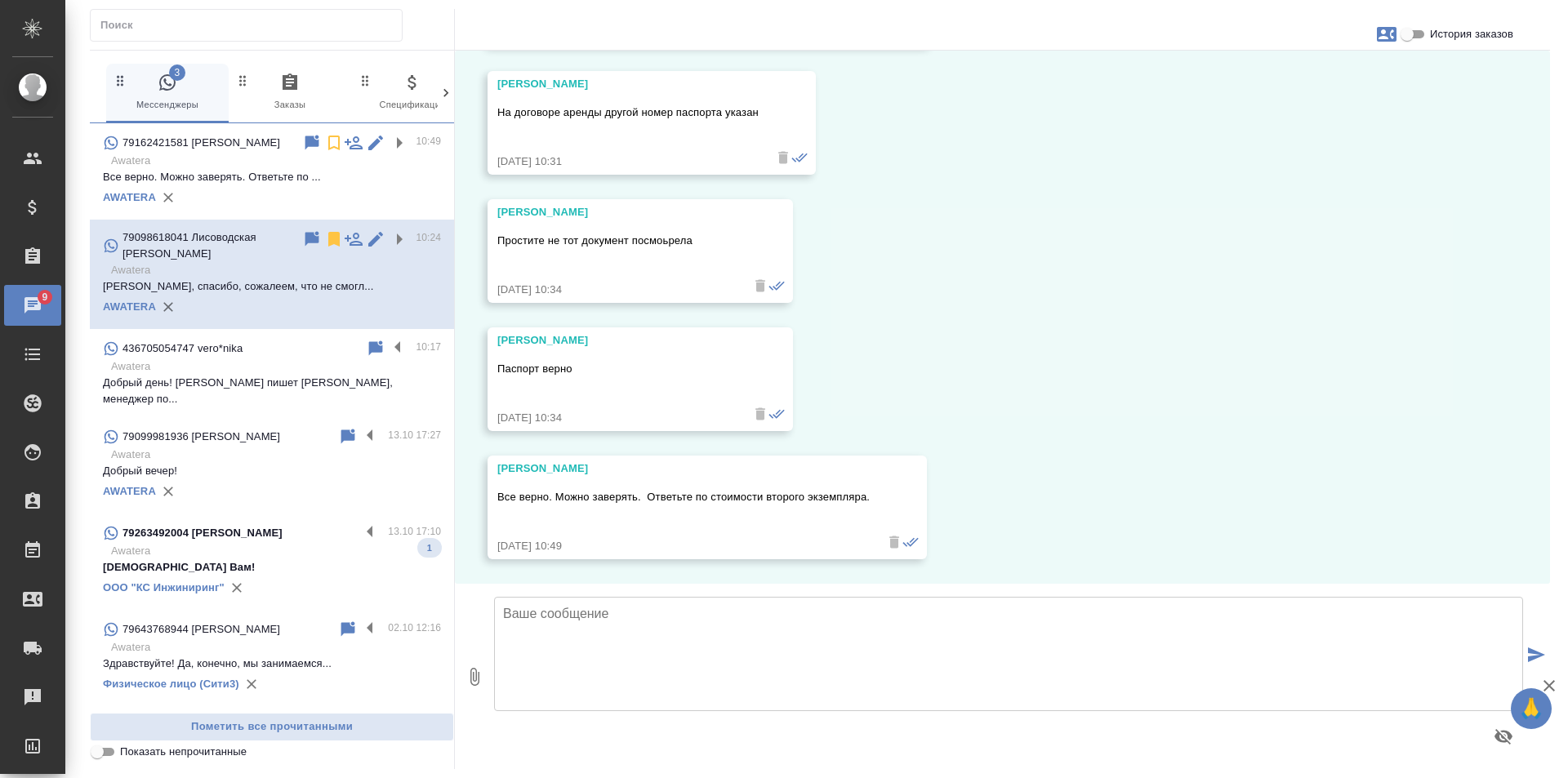
scroll to position [489, 0]
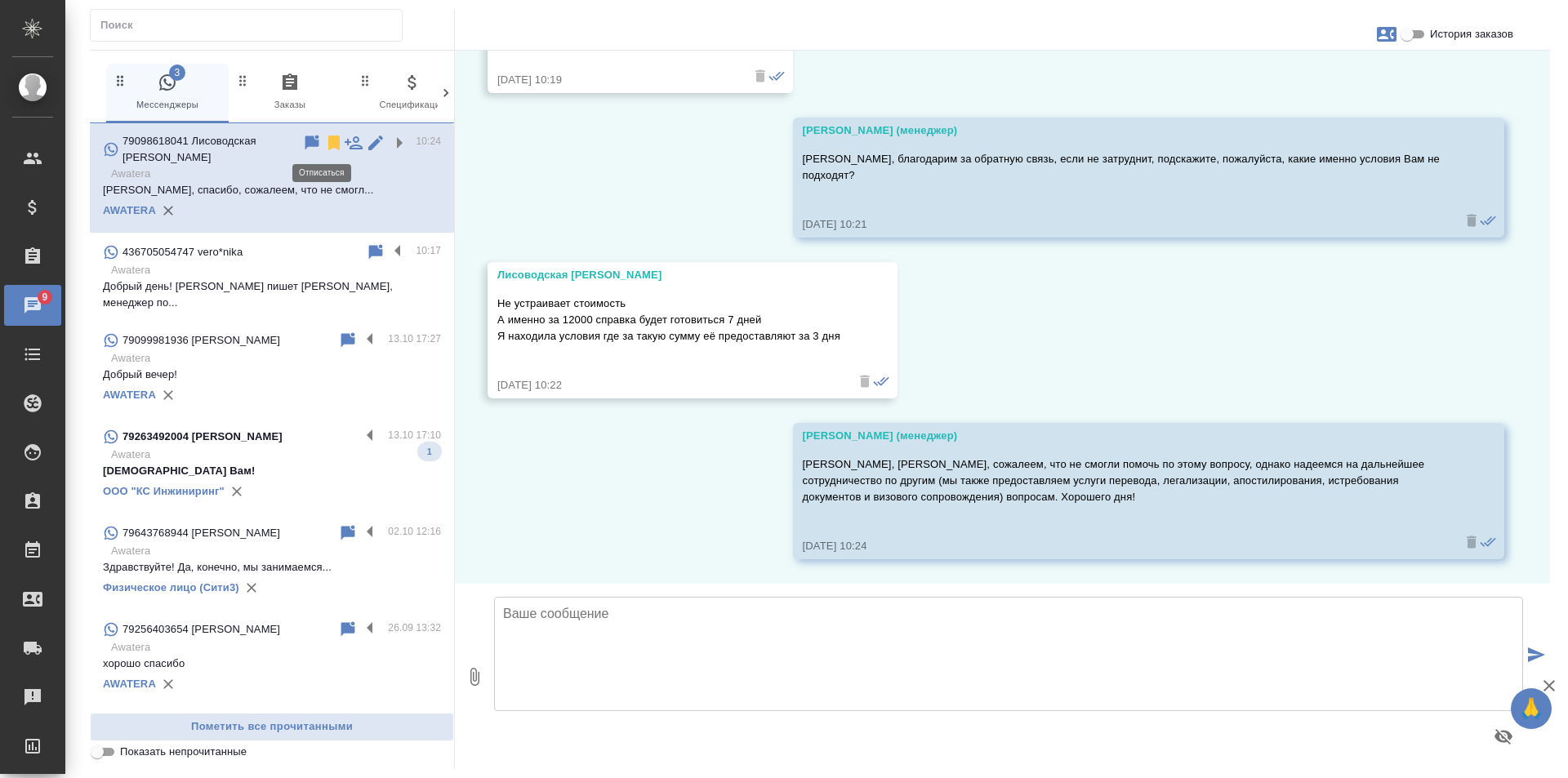
click at [328, 140] on icon at bounding box center [334, 143] width 11 height 15
click at [360, 427] on label at bounding box center [374, 436] width 28 height 18
click at [0, 0] on input "checkbox" at bounding box center [0, 0] width 0 height 0
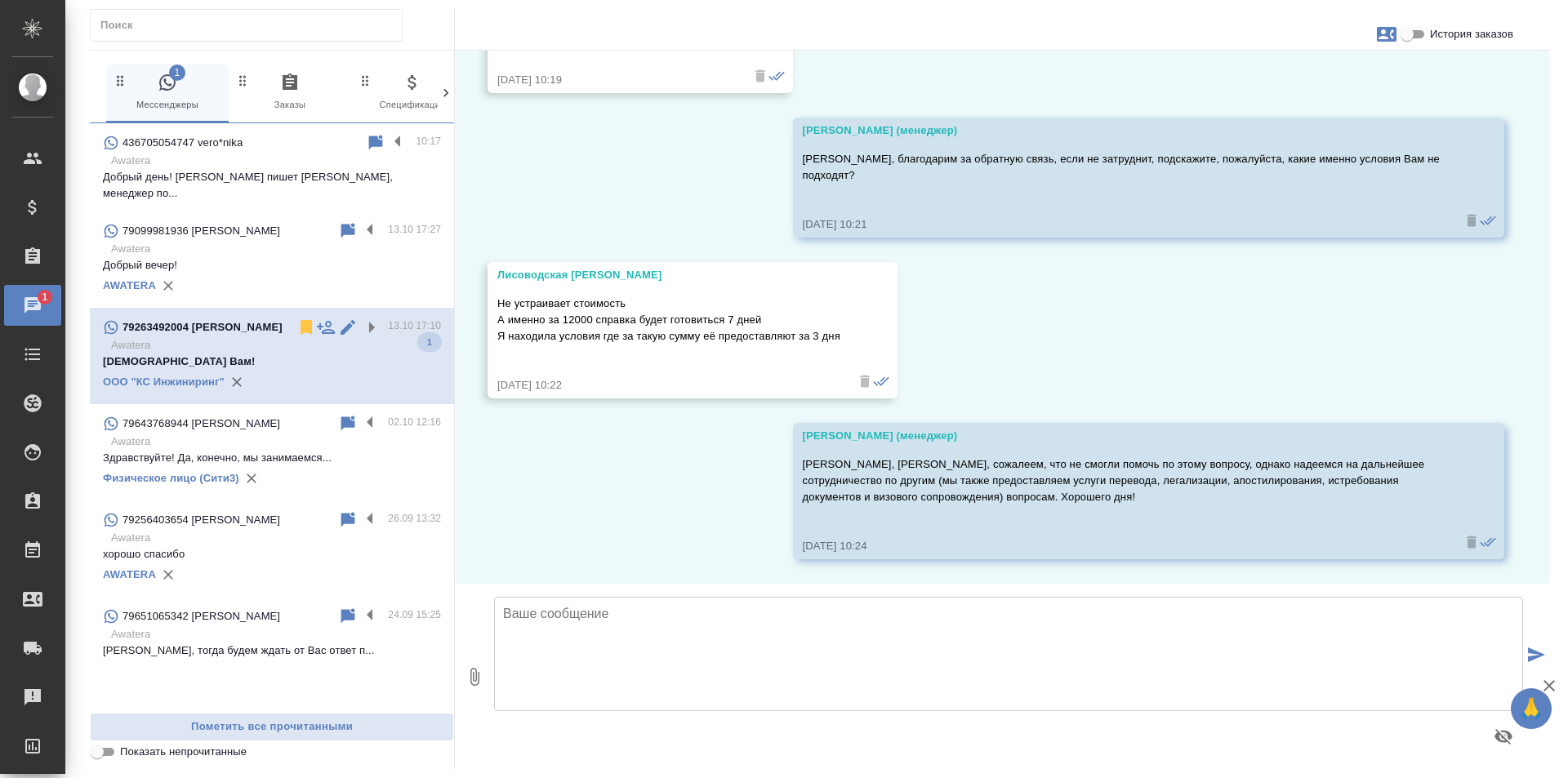
scroll to position [91, 0]
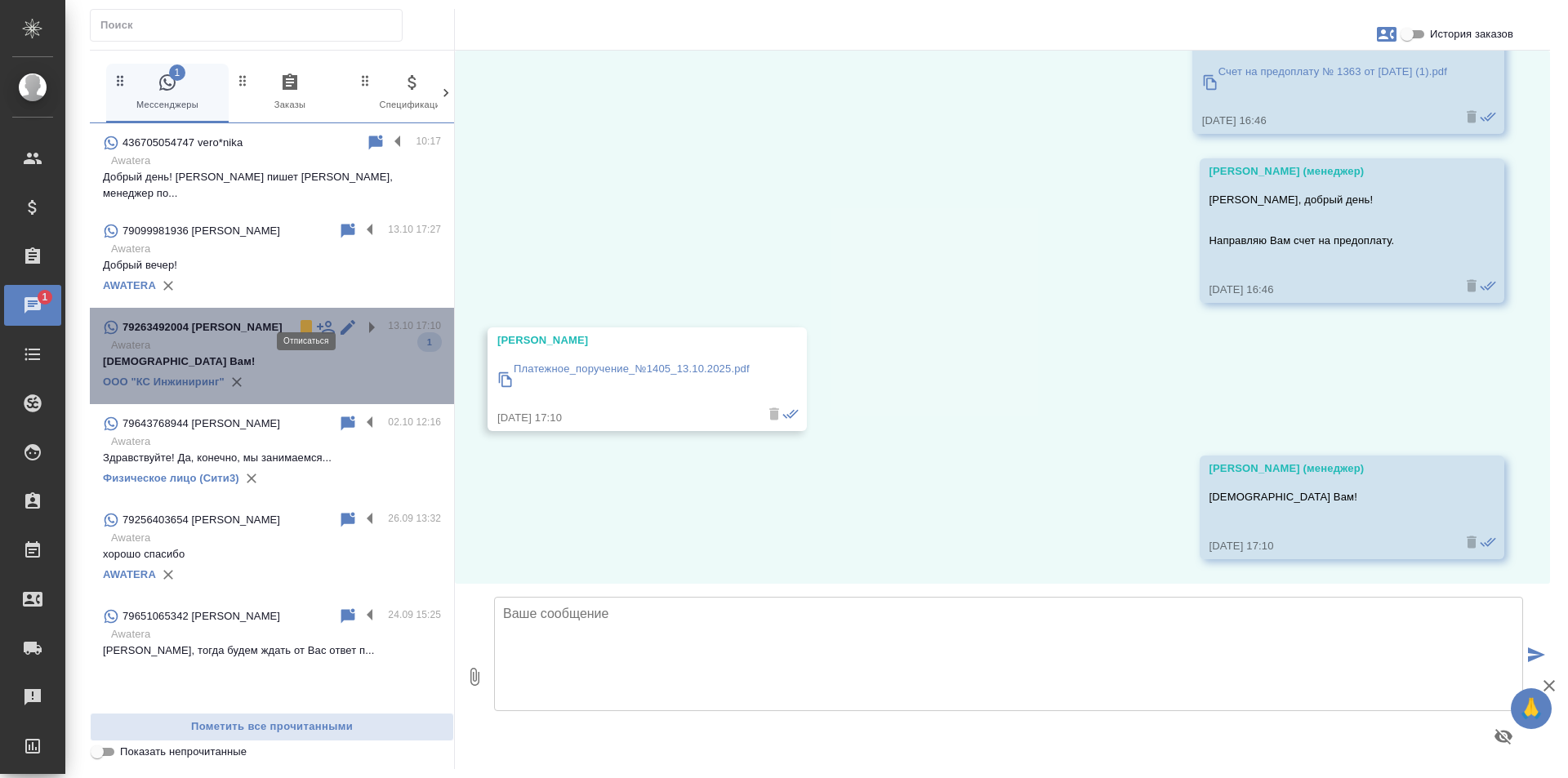
click at [306, 320] on icon at bounding box center [306, 327] width 11 height 15
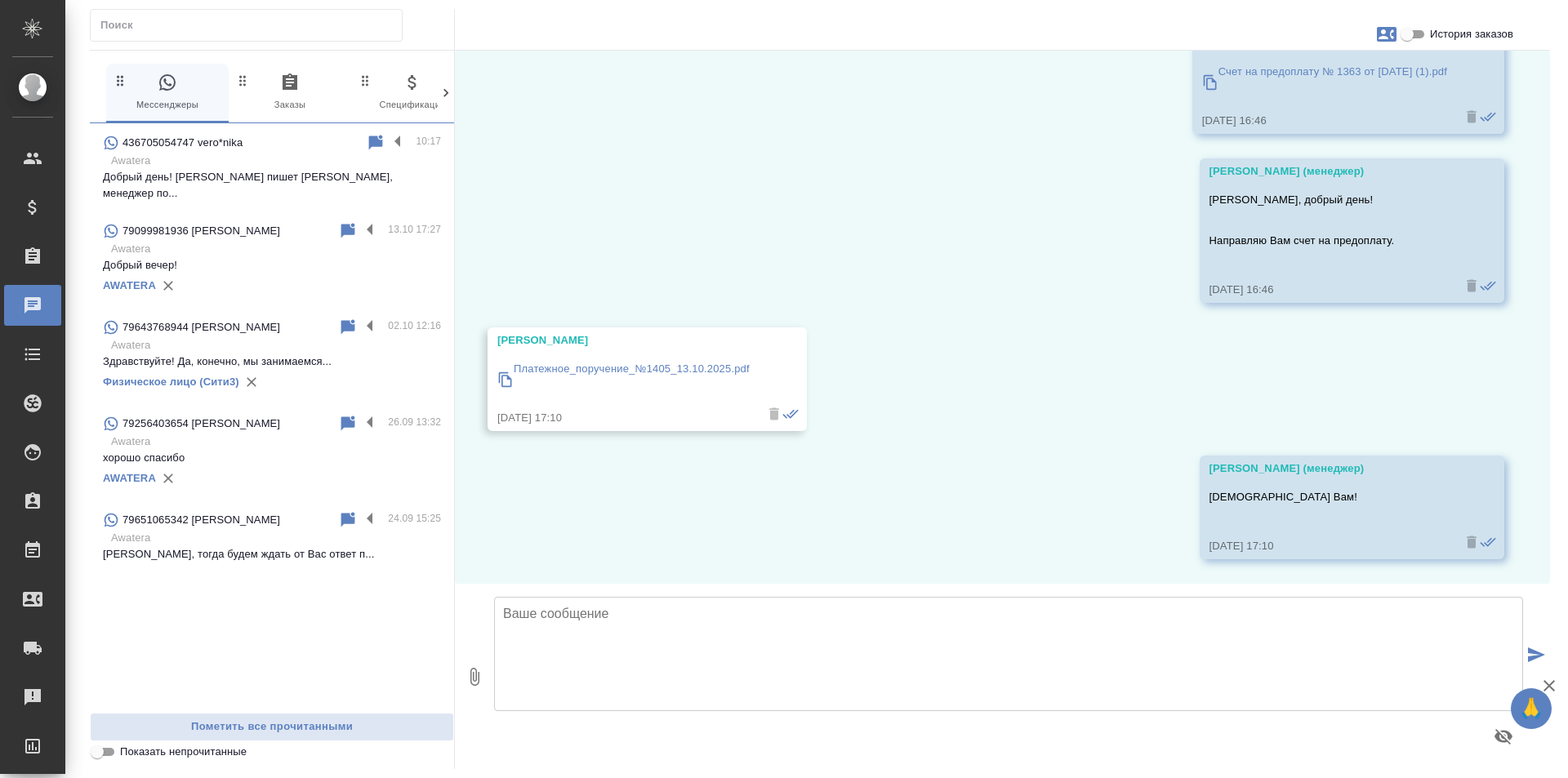
click at [360, 549] on div "79651065342 [PERSON_NAME] 24.09 15:25 [PERSON_NAME], тогда будем ждать от Вас о…" at bounding box center [272, 536] width 364 height 72
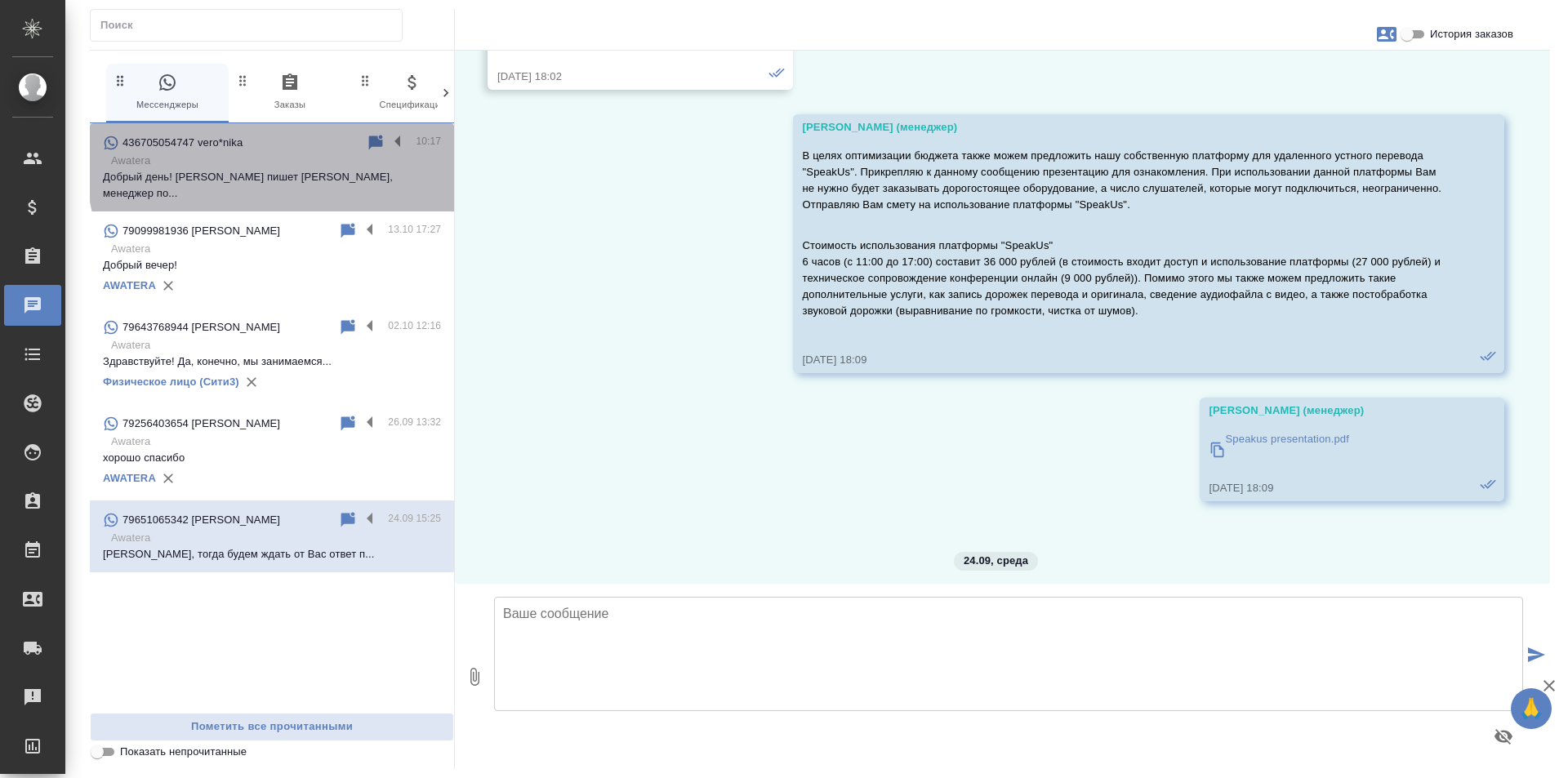
click at [349, 155] on p "Awatera" at bounding box center [276, 160] width 330 height 17
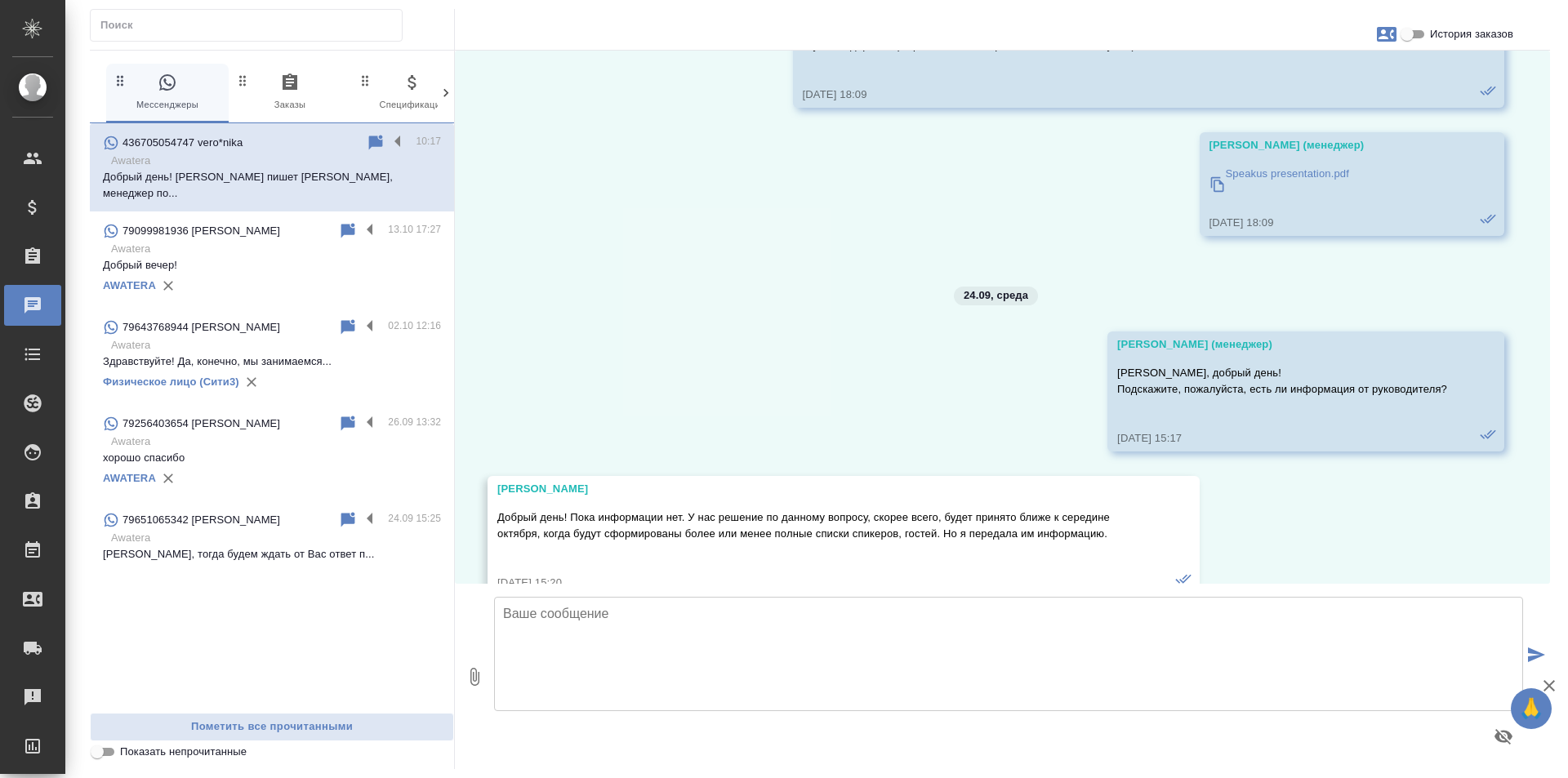
scroll to position [596, 0]
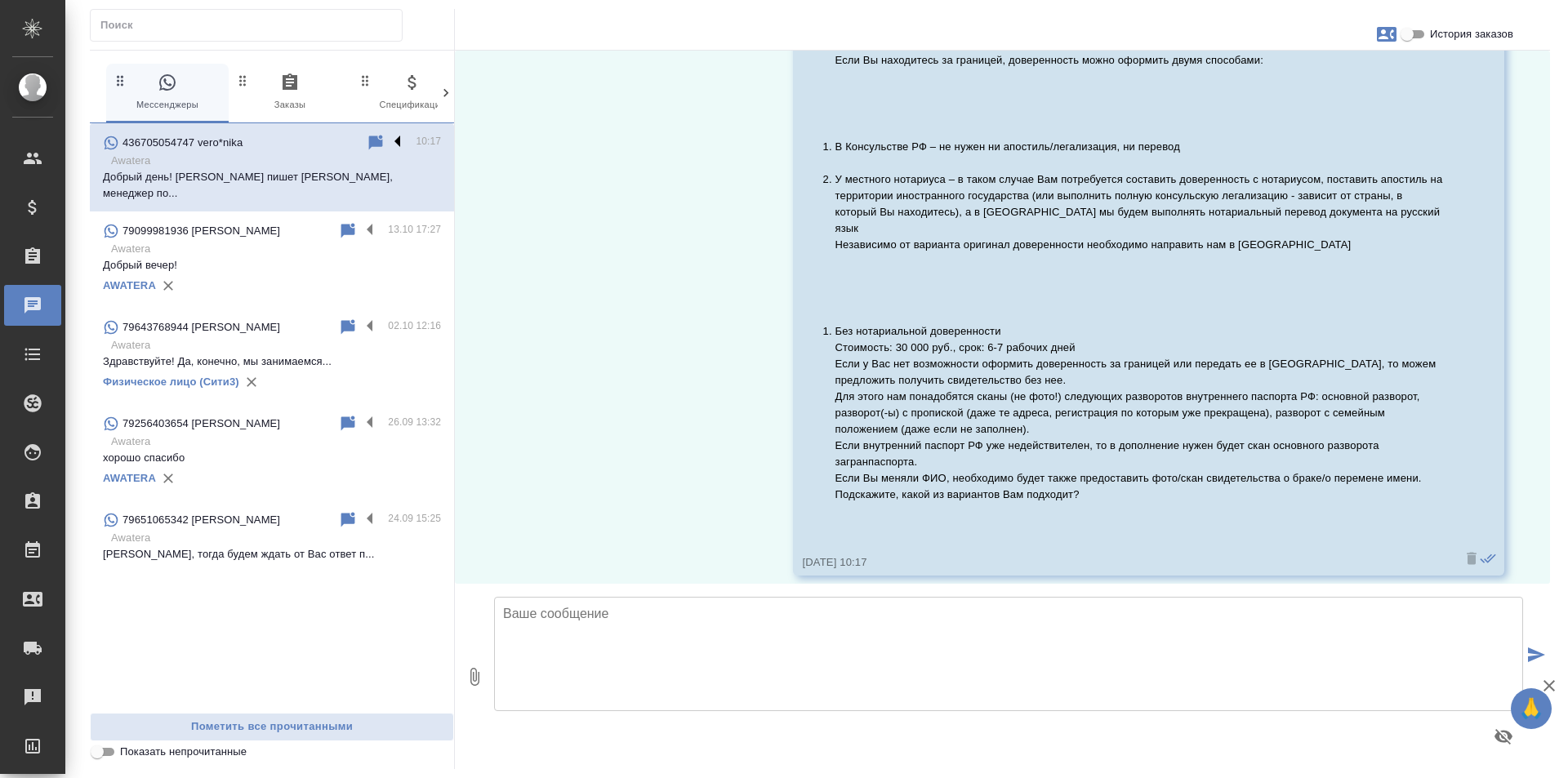
click at [395, 139] on label at bounding box center [402, 142] width 28 height 18
click at [0, 0] on input "checkbox" at bounding box center [0, 0] width 0 height 0
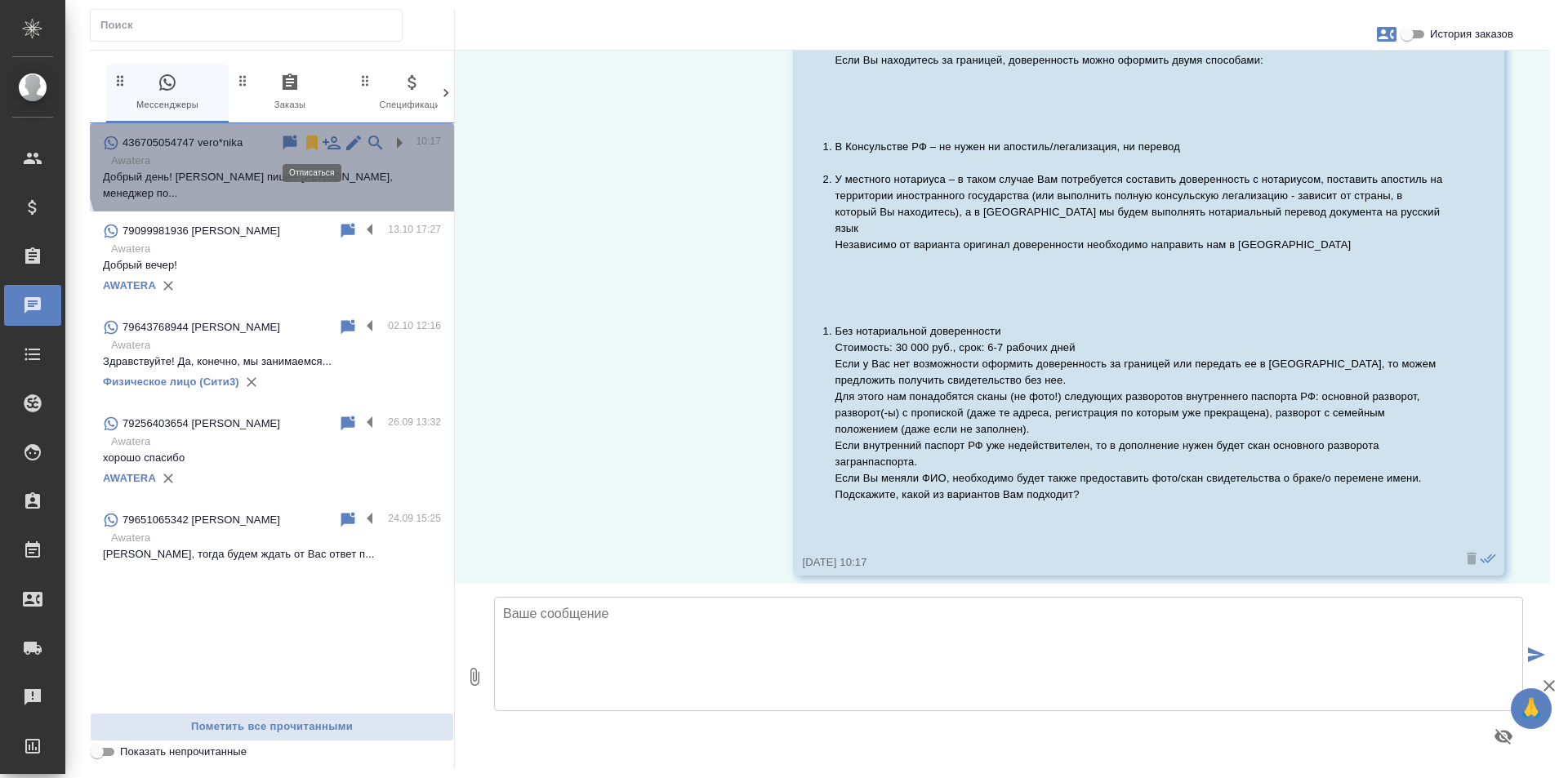
click at [310, 140] on icon at bounding box center [312, 143] width 11 height 15
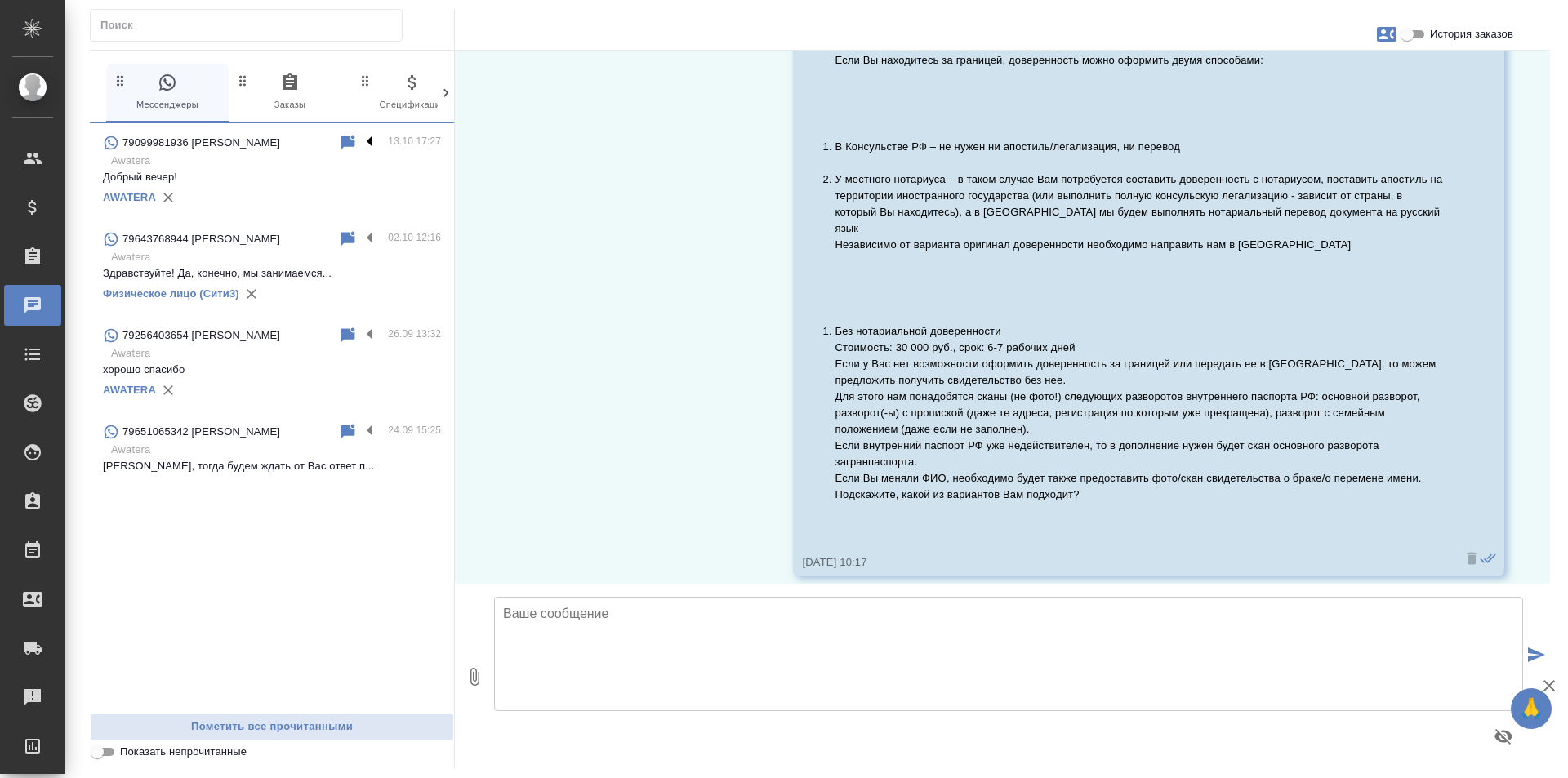
click at [378, 140] on label at bounding box center [374, 142] width 28 height 18
click at [0, 0] on input "checkbox" at bounding box center [0, 0] width 0 height 0
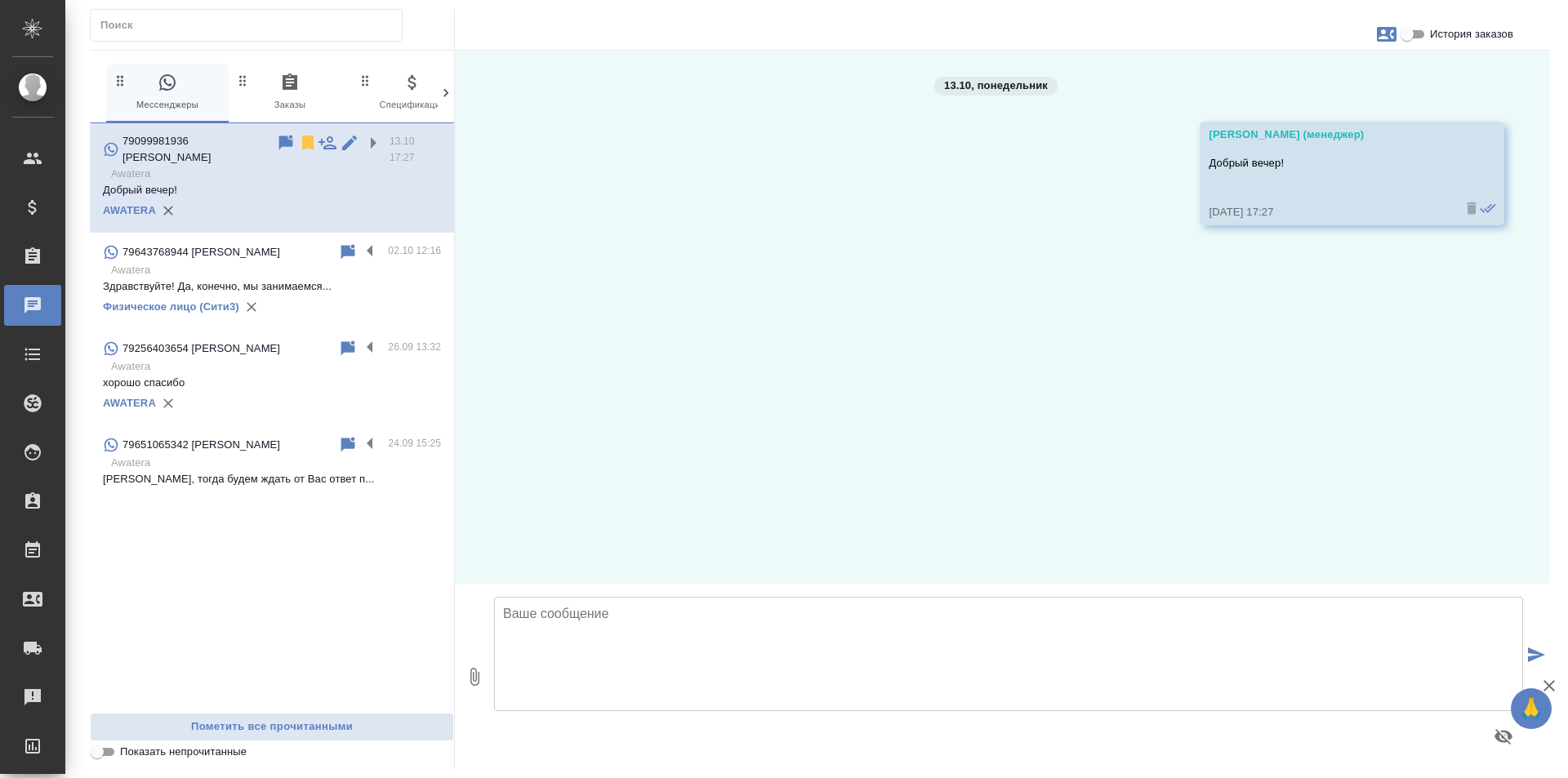
scroll to position [0, 0]
